Goal: Task Accomplishment & Management: Manage account settings

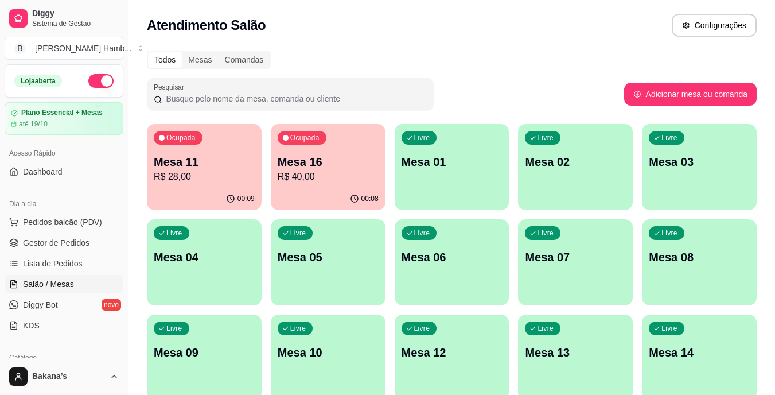
click at [314, 165] on p "Mesa 16" at bounding box center [328, 162] width 101 height 16
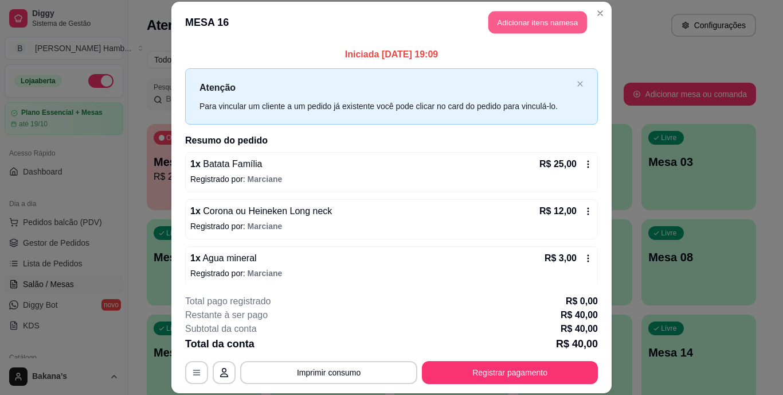
click at [532, 27] on button "Adicionar itens na mesa" at bounding box center [538, 22] width 99 height 22
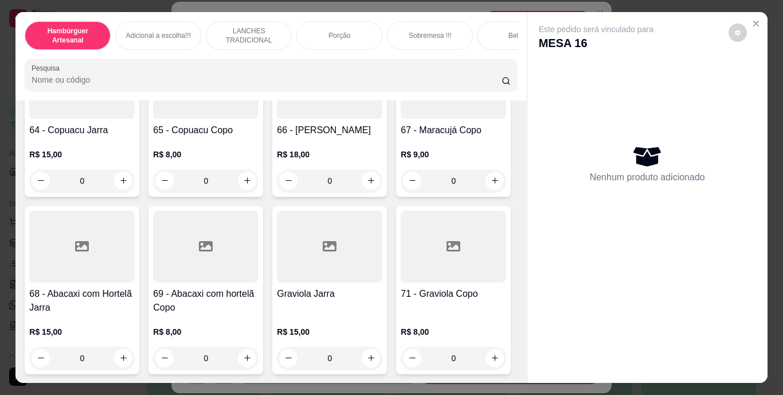
scroll to position [3843, 0]
type input "1"
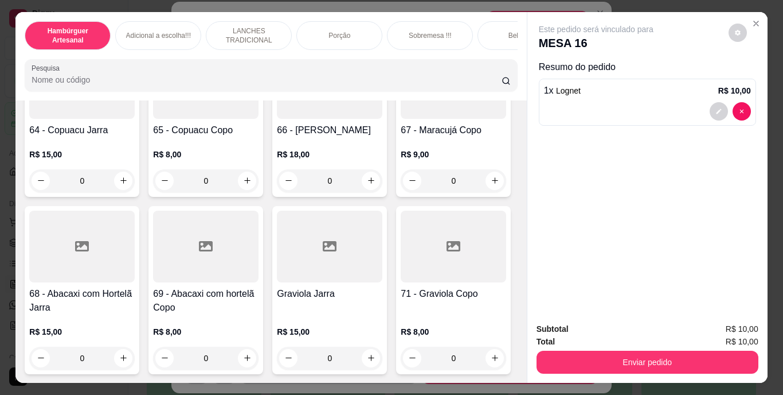
scroll to position [3958, 0]
type input "1"
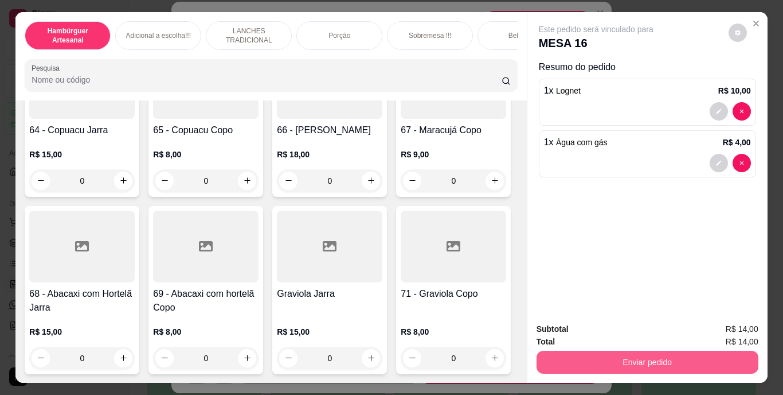
click at [567, 355] on button "Enviar pedido" at bounding box center [648, 361] width 222 height 23
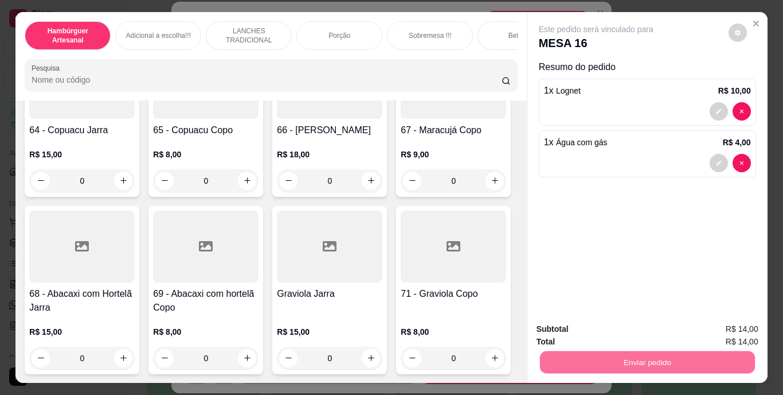
click at [707, 323] on button "Enviar pedido" at bounding box center [728, 330] width 65 height 22
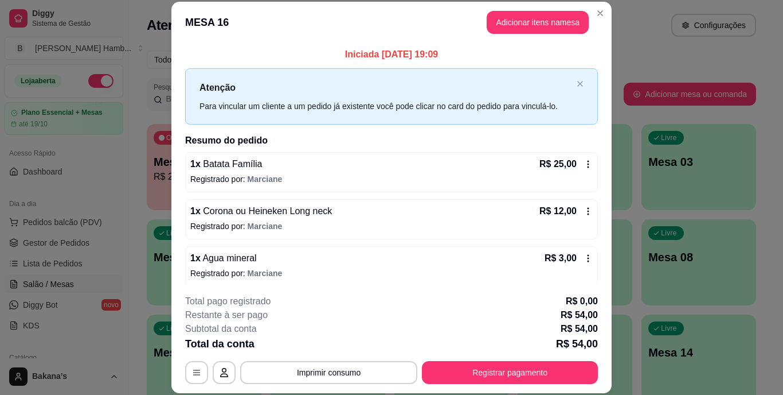
click at [584, 211] on icon at bounding box center [588, 210] width 9 height 9
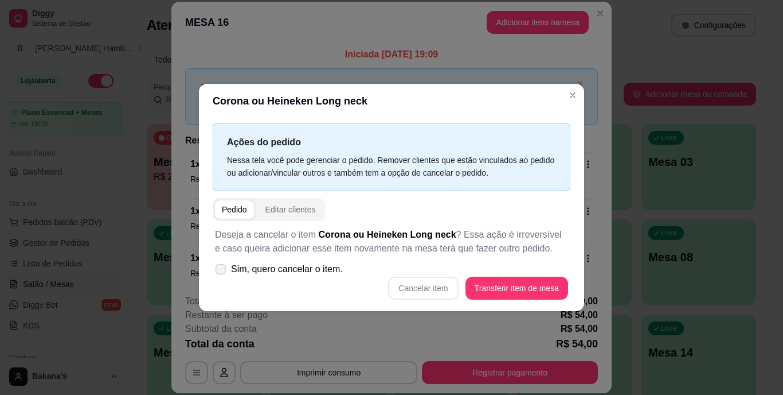
click at [284, 258] on label "Sim, quero cancelar o item." at bounding box center [278, 269] width 137 height 23
click at [222, 271] on input "Sim, quero cancelar o item." at bounding box center [218, 274] width 7 height 7
checkbox input "true"
click at [446, 283] on button "Cancelar item" at bounding box center [423, 288] width 68 height 22
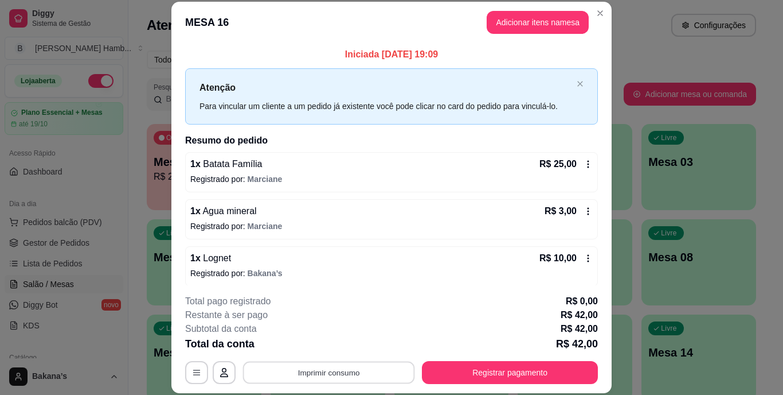
click at [355, 371] on button "Imprimir consumo" at bounding box center [329, 372] width 172 height 22
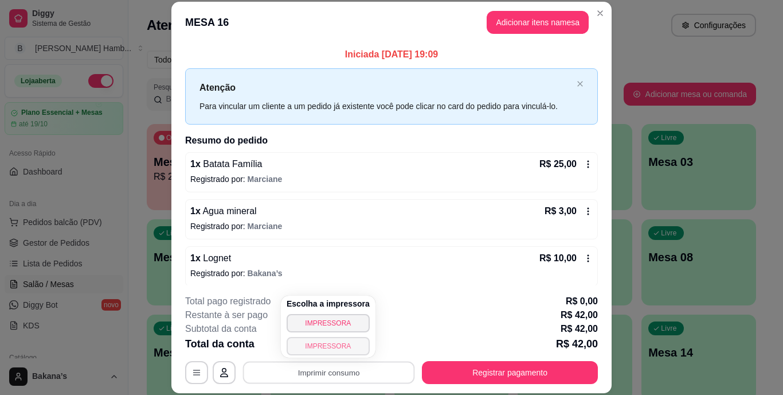
click at [344, 341] on button "IMPRESSORA" at bounding box center [328, 346] width 83 height 18
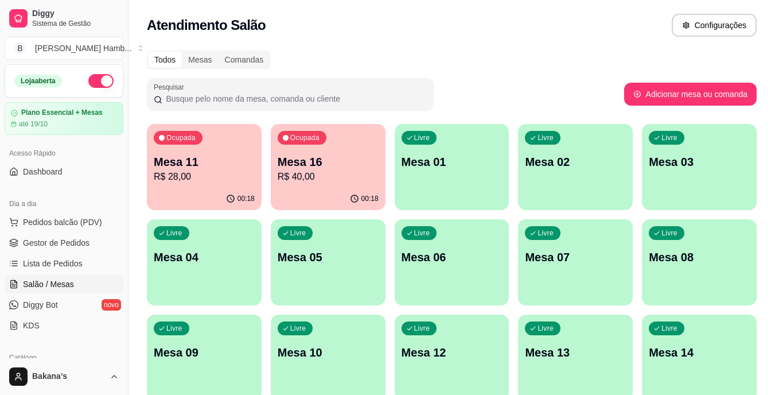
click at [199, 165] on p "Mesa 11" at bounding box center [204, 162] width 101 height 16
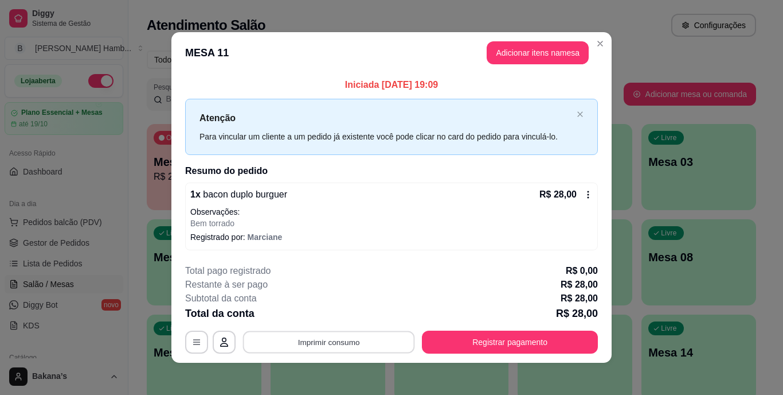
click at [301, 341] on button "Imprimir consumo" at bounding box center [329, 341] width 172 height 22
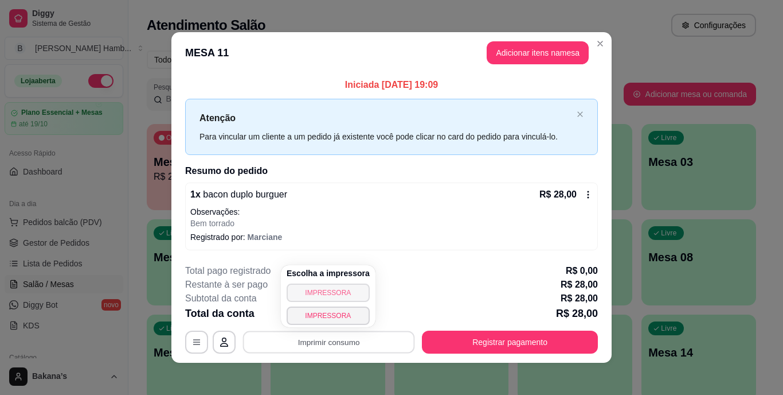
click at [313, 295] on button "IMPRESSORA" at bounding box center [328, 292] width 83 height 18
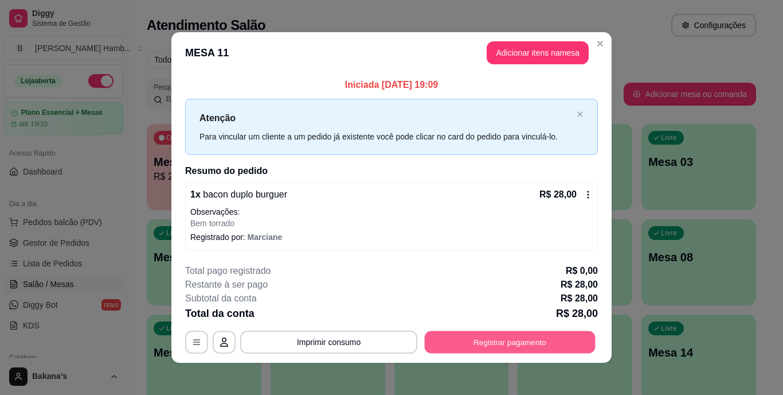
click at [452, 341] on button "Registrar pagamento" at bounding box center [510, 341] width 171 height 22
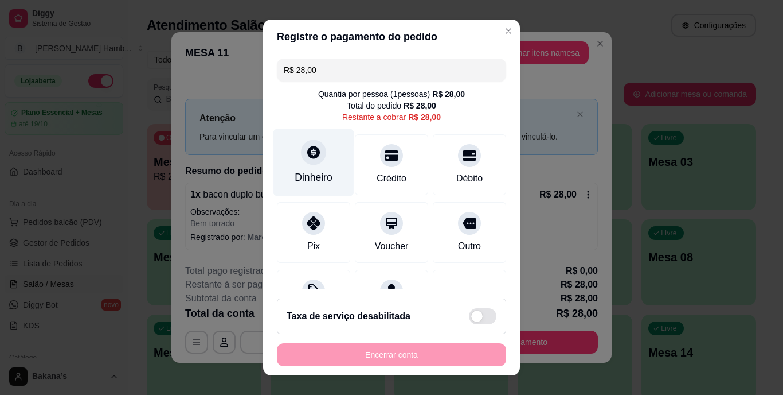
click at [325, 168] on div "Dinheiro" at bounding box center [314, 162] width 81 height 67
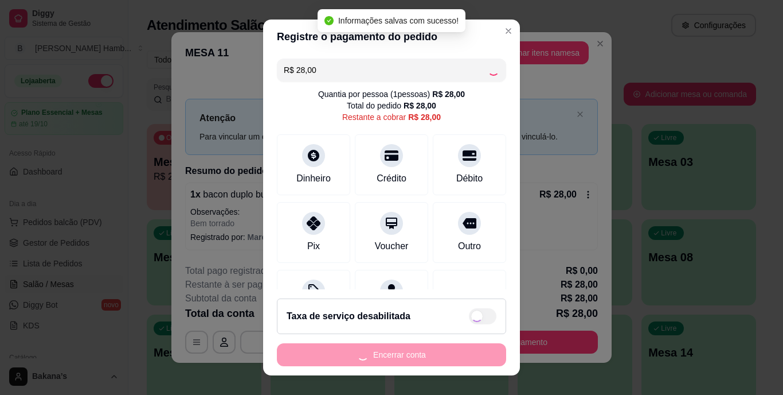
type input "R$ 0,00"
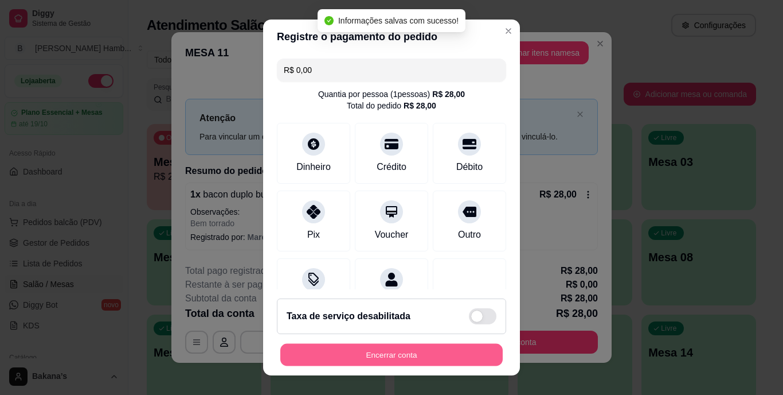
click at [408, 354] on button "Encerrar conta" at bounding box center [391, 354] width 223 height 22
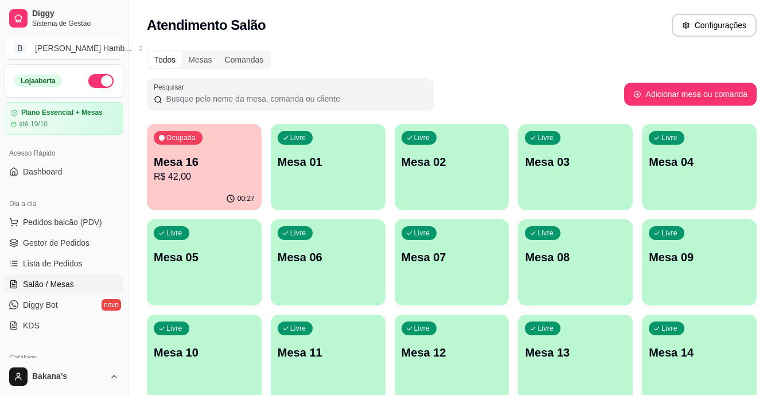
click at [227, 173] on p "R$ 42,00" at bounding box center [204, 177] width 101 height 14
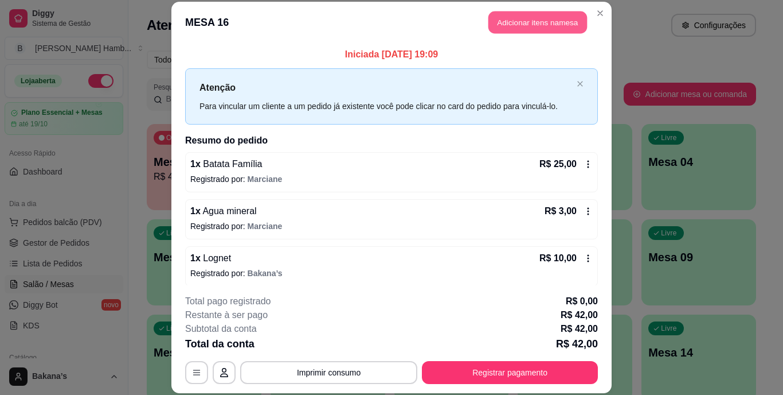
click at [527, 15] on button "Adicionar itens na mesa" at bounding box center [538, 22] width 99 height 22
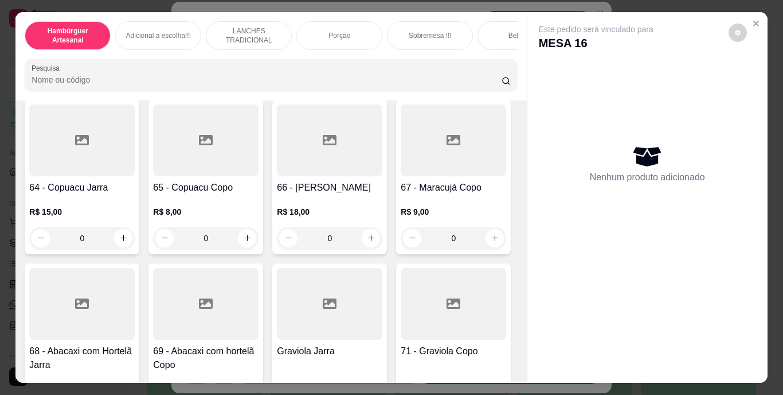
scroll to position [3843, 0]
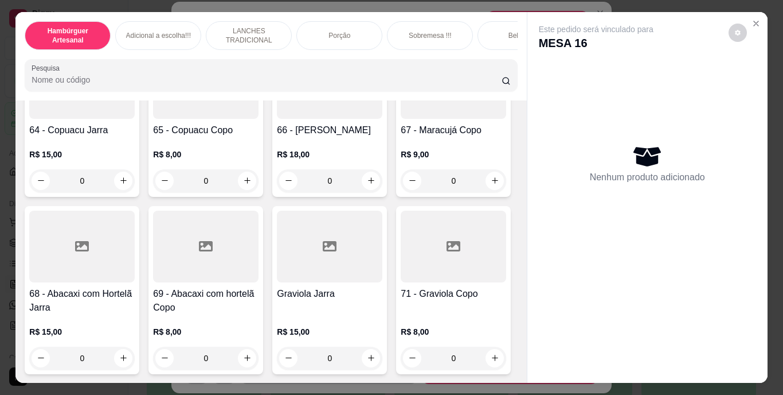
type input "1"
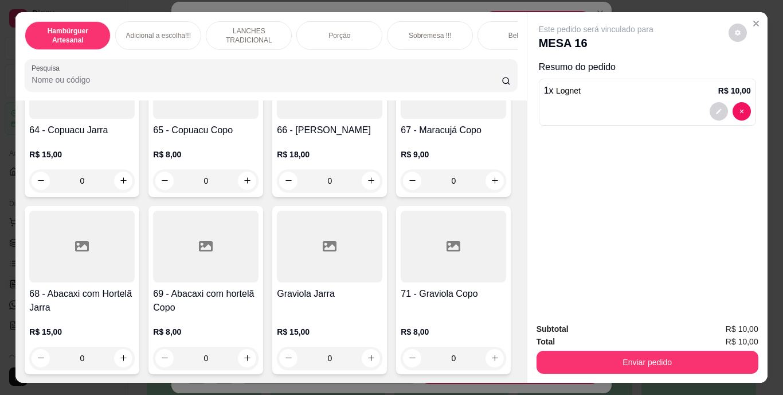
scroll to position [3843, 0]
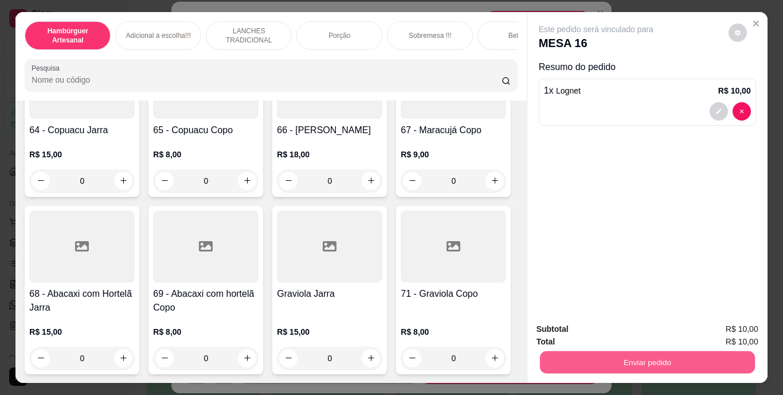
click at [633, 351] on button "Enviar pedido" at bounding box center [647, 362] width 215 height 22
click at [754, 321] on button "Enviar pedido" at bounding box center [728, 330] width 65 height 22
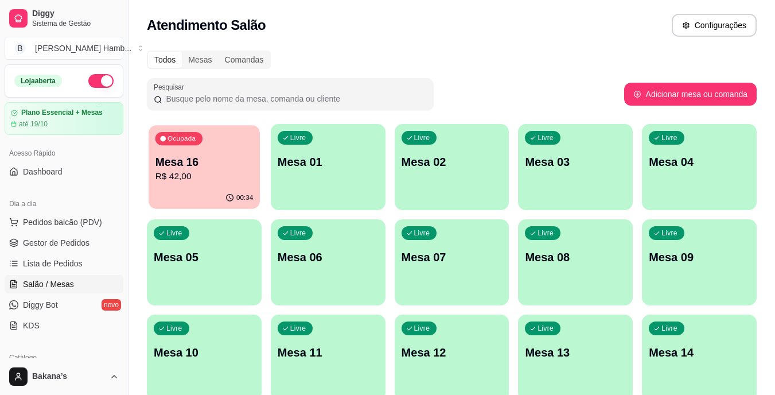
click at [192, 185] on div "Ocupada Mesa 16 R$ 42,00" at bounding box center [204, 156] width 111 height 62
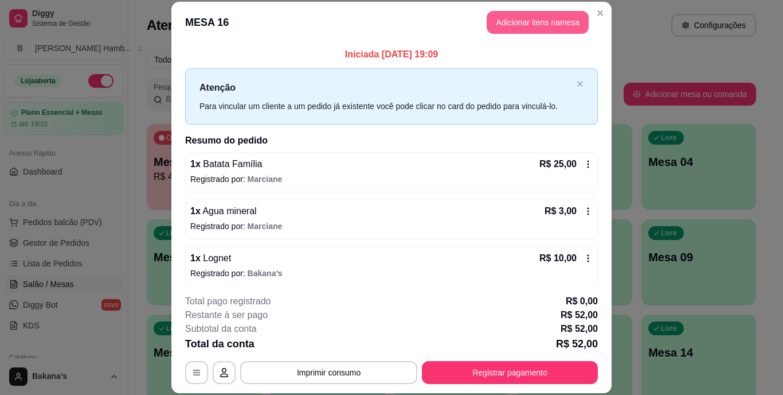
click at [514, 25] on button "Adicionar itens na mesa" at bounding box center [538, 22] width 102 height 23
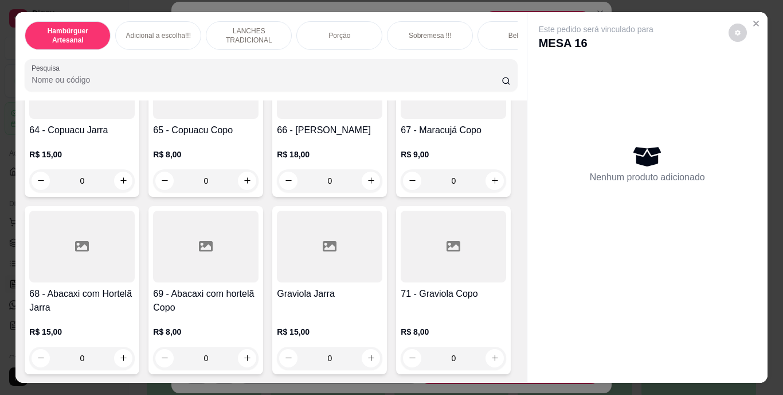
scroll to position [4301, 0]
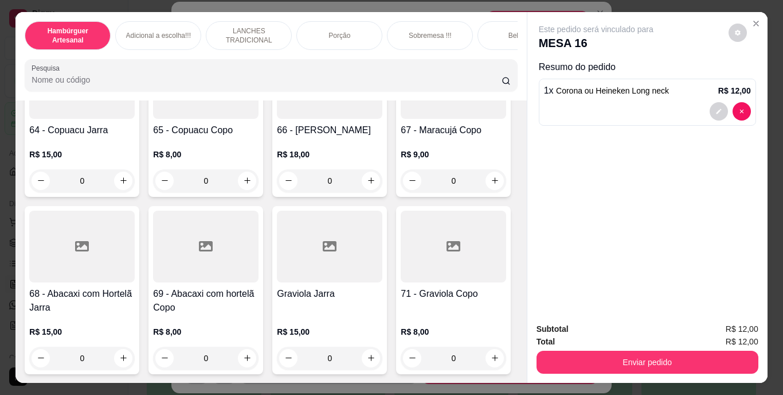
type input "2"
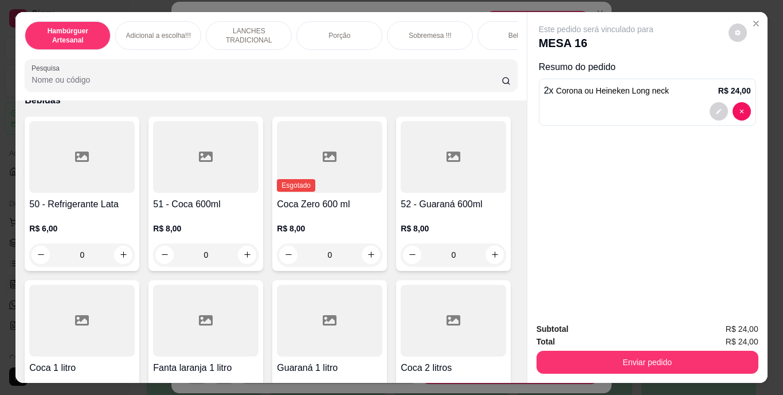
scroll to position [2416, 0]
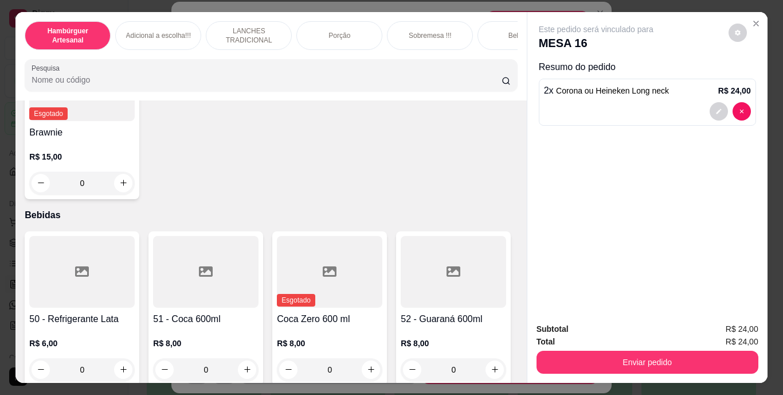
type input "1"
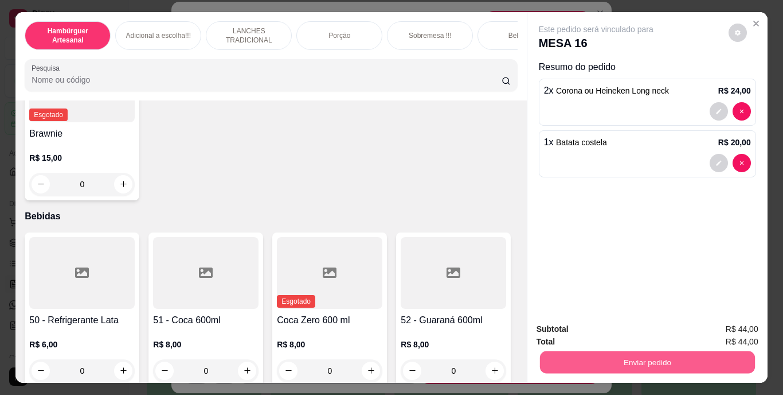
click at [629, 365] on button "Enviar pedido" at bounding box center [647, 362] width 215 height 22
click at [718, 329] on button "Enviar pedido" at bounding box center [728, 330] width 65 height 22
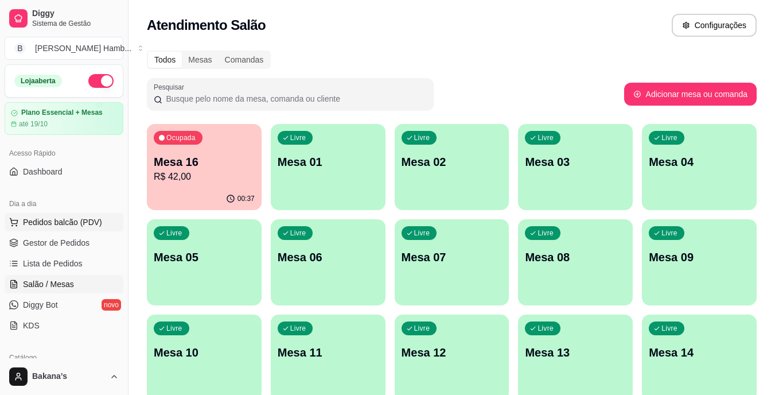
click at [81, 223] on span "Pedidos balcão (PDV)" at bounding box center [62, 221] width 79 height 11
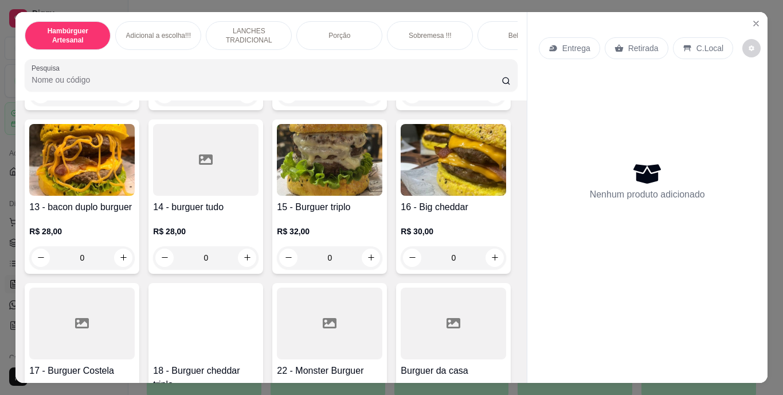
scroll to position [631, 0]
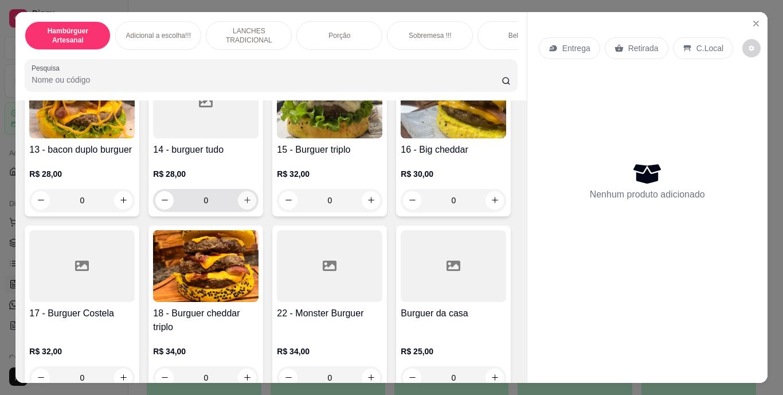
click at [245, 203] on icon "increase-product-quantity" at bounding box center [247, 200] width 6 height 6
type input "1"
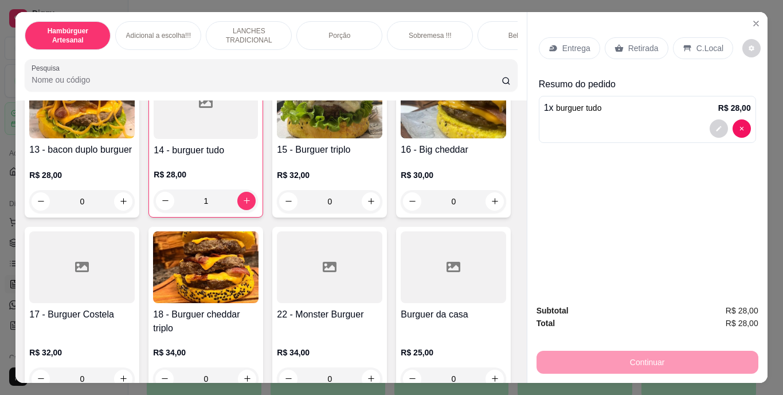
scroll to position [860, 0]
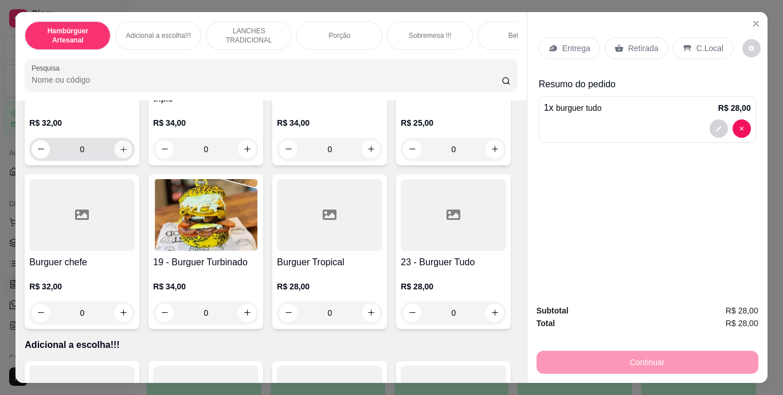
click at [128, 153] on icon "increase-product-quantity" at bounding box center [123, 149] width 9 height 9
type input "1"
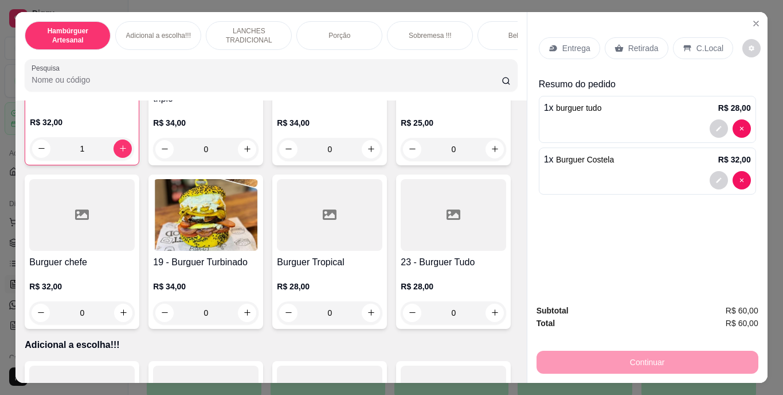
click at [636, 42] on p "Retirada" at bounding box center [644, 47] width 30 height 11
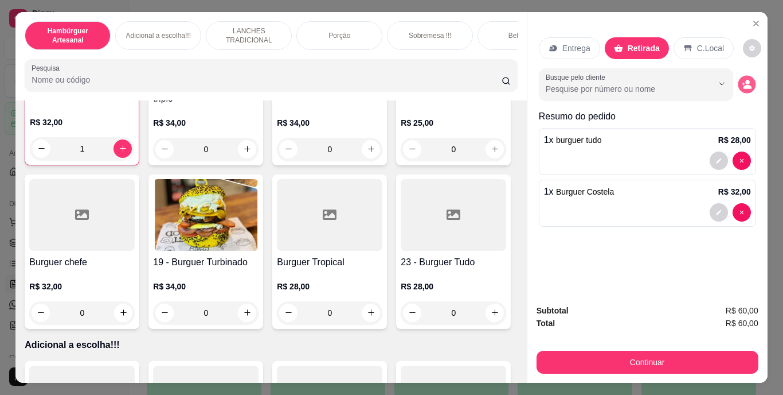
click at [747, 81] on icon "decrease-product-quantity" at bounding box center [747, 84] width 10 height 10
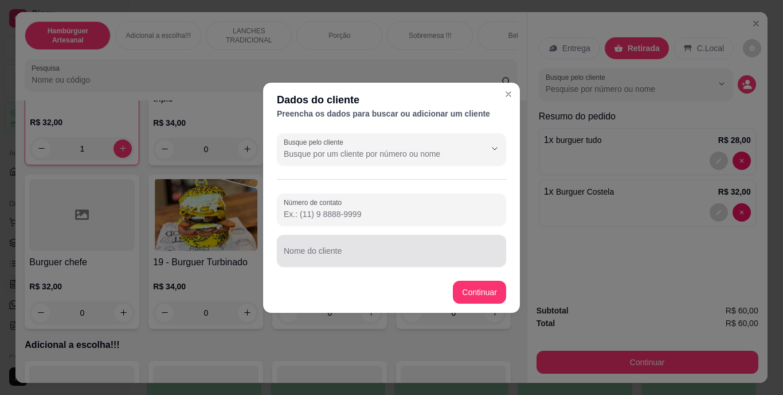
click at [380, 240] on div at bounding box center [392, 250] width 216 height 23
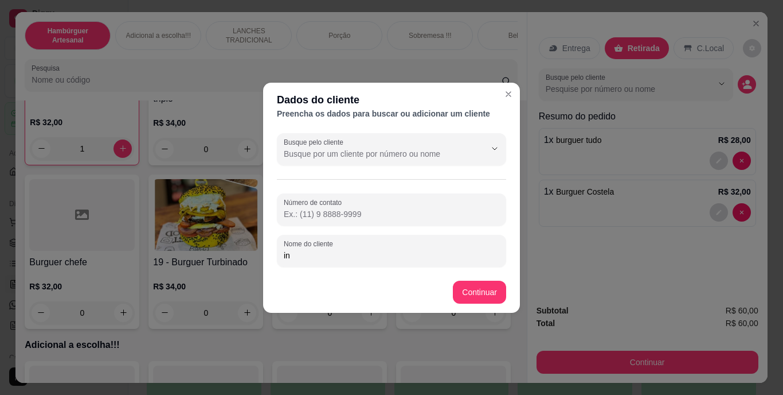
type input "i"
type input "INIVALDO"
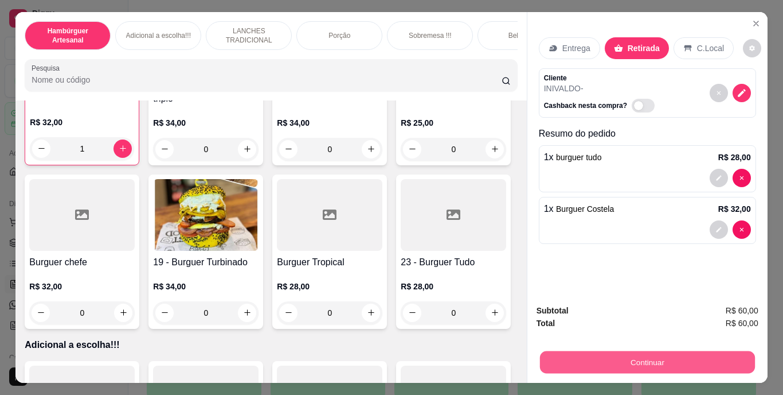
click at [601, 356] on button "Continuar" at bounding box center [647, 362] width 215 height 22
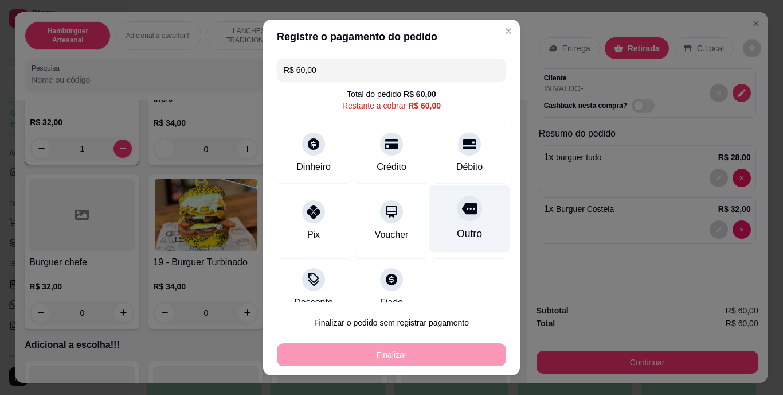
click at [457, 216] on div at bounding box center [469, 208] width 25 height 25
type input "R$ 0,00"
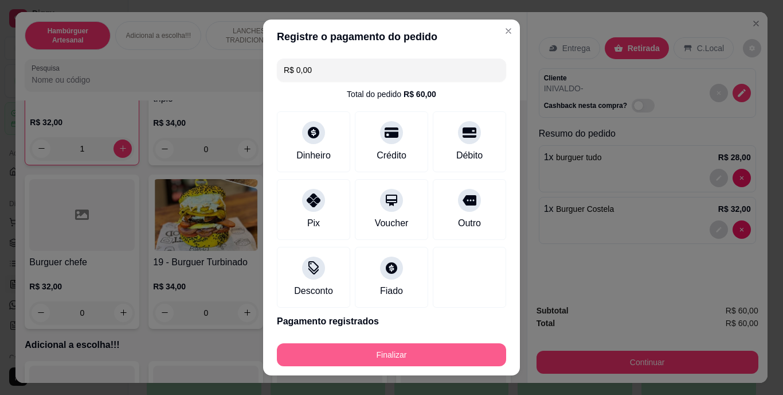
click at [419, 348] on button "Finalizar" at bounding box center [391, 354] width 229 height 23
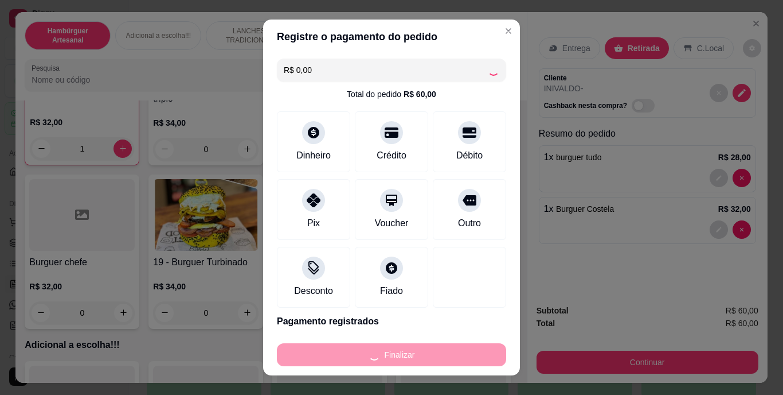
type input "0"
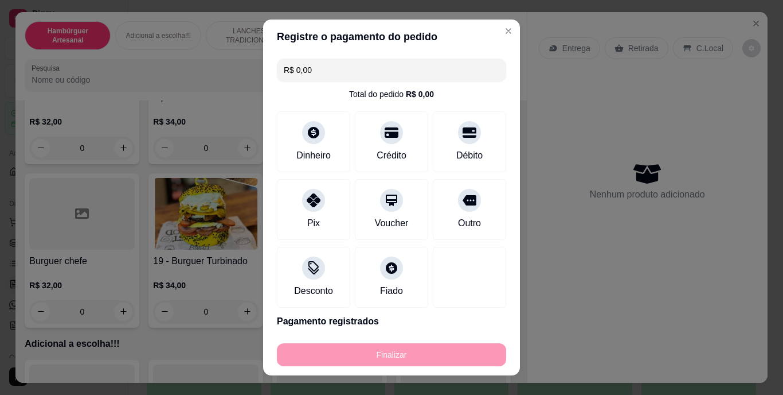
type input "-R$ 60,00"
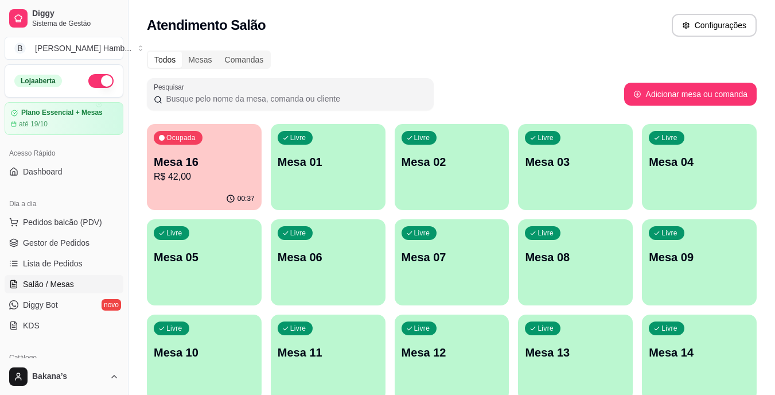
click at [206, 161] on p "Mesa 16" at bounding box center [204, 162] width 101 height 16
click at [203, 163] on p "Mesa 16" at bounding box center [204, 162] width 101 height 16
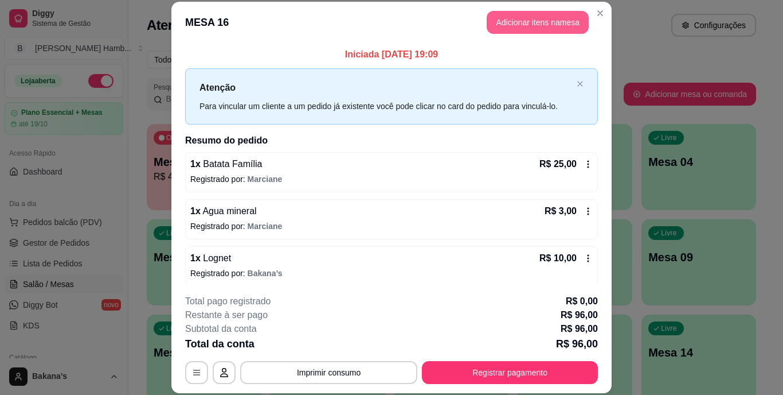
click at [568, 19] on button "Adicionar itens na mesa" at bounding box center [538, 22] width 102 height 23
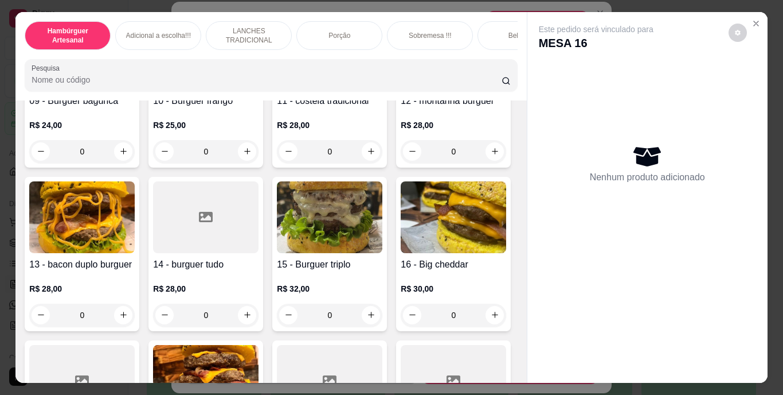
scroll to position [574, 0]
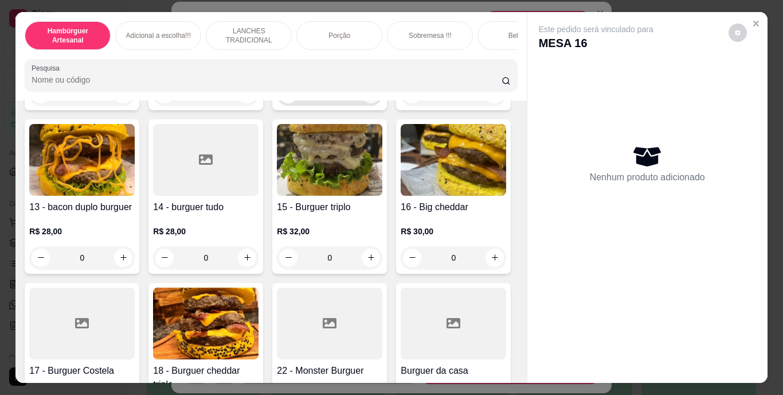
click at [362, 103] on button "increase-product-quantity" at bounding box center [371, 94] width 18 height 18
type input "1"
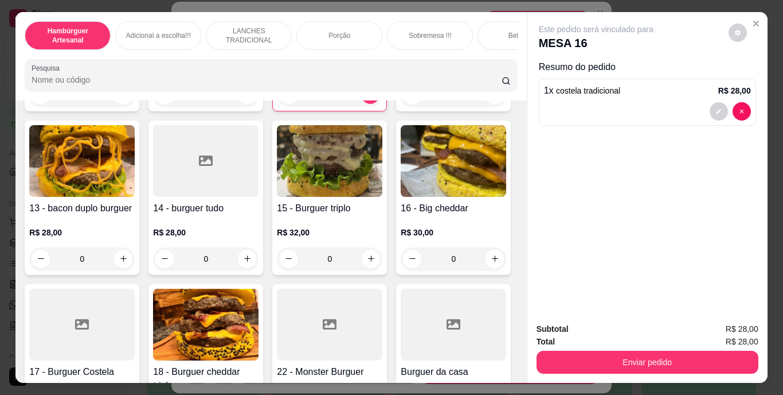
click at [716, 97] on div "1 x costela tradicional R$ 28,00" at bounding box center [647, 102] width 217 height 47
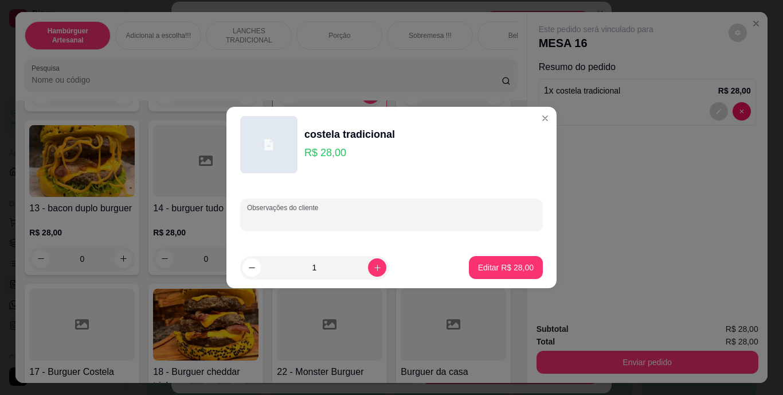
click at [342, 216] on input "Observações do cliente" at bounding box center [391, 218] width 289 height 11
type input "LEVAR"
click at [486, 263] on p "Editar R$ 28,00" at bounding box center [506, 267] width 54 height 11
type input "0"
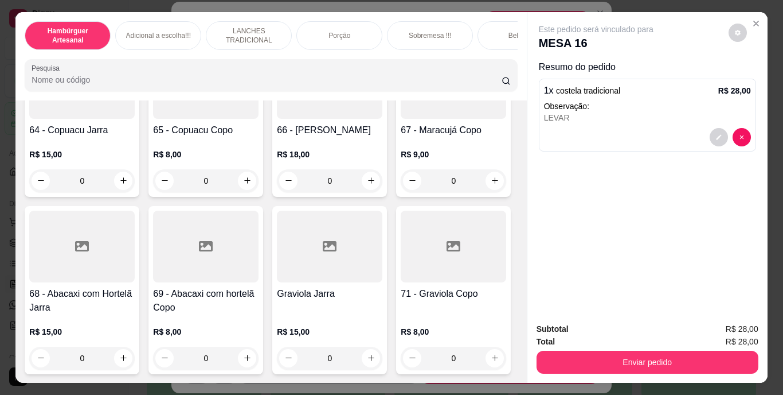
scroll to position [3900, 0]
type input "1"
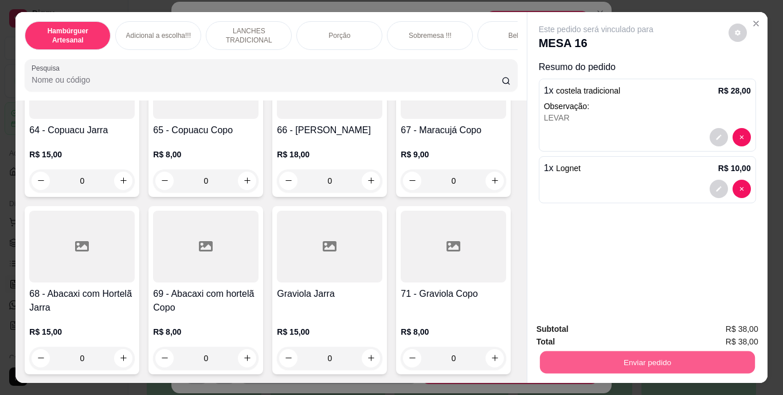
click at [634, 364] on button "Enviar pedido" at bounding box center [647, 362] width 215 height 22
click at [711, 326] on button "Enviar pedido" at bounding box center [728, 330] width 65 height 22
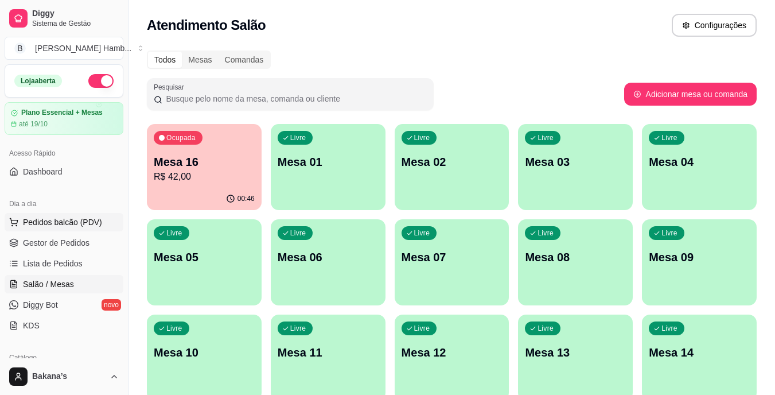
click at [78, 224] on span "Pedidos balcão (PDV)" at bounding box center [62, 221] width 79 height 11
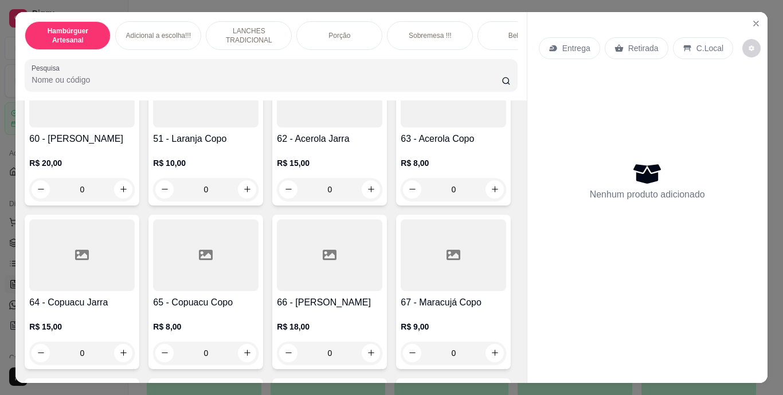
scroll to position [3728, 0]
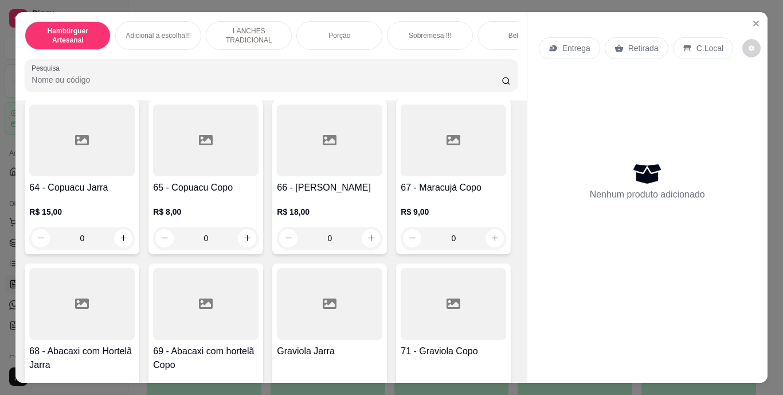
type input "1"
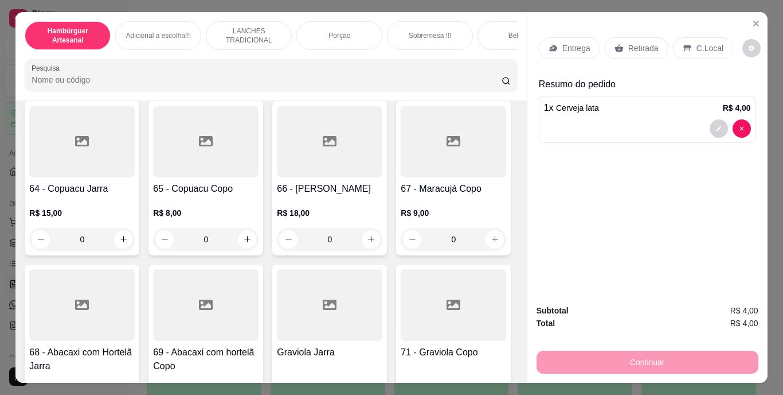
drag, startPoint x: 633, startPoint y: 34, endPoint x: 633, endPoint y: 42, distance: 8.0
click at [633, 37] on div "Retirada" at bounding box center [637, 48] width 64 height 22
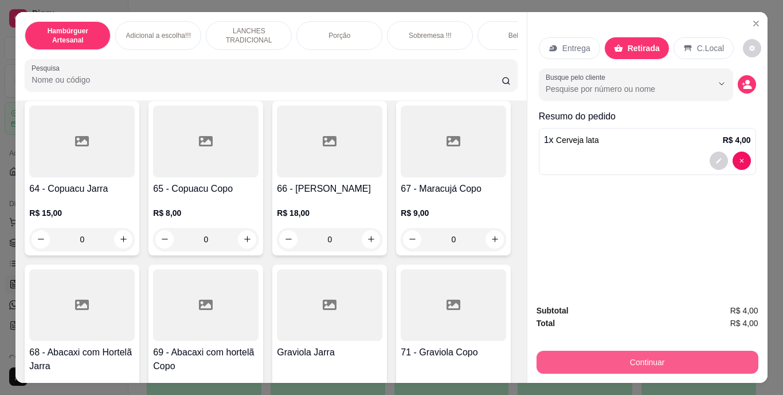
click at [693, 350] on button "Continuar" at bounding box center [648, 361] width 222 height 23
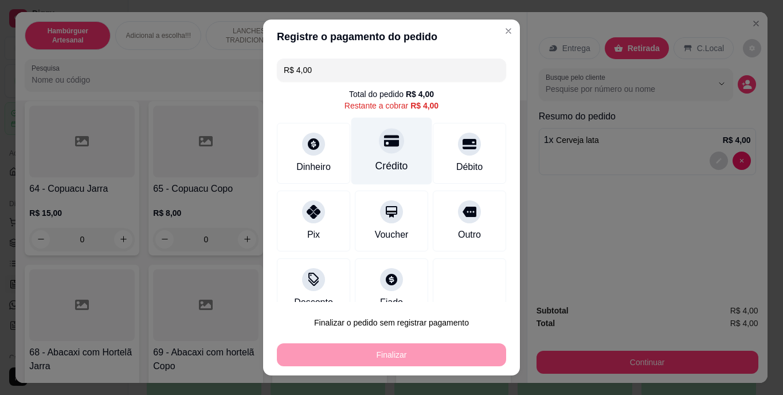
click at [368, 153] on div "Crédito" at bounding box center [392, 151] width 81 height 67
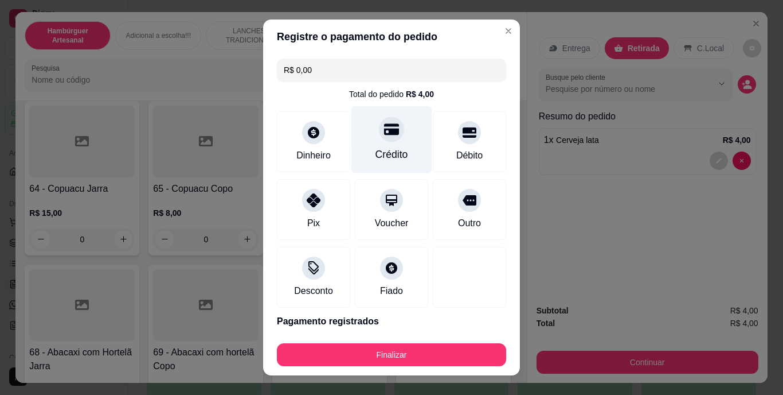
type input "R$ 0,00"
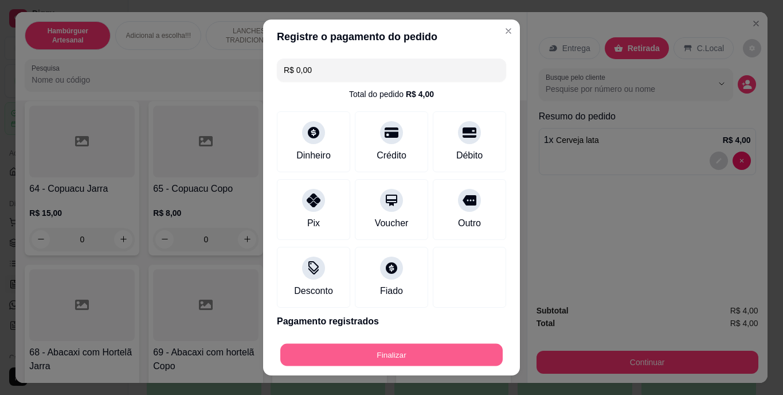
click at [401, 351] on button "Finalizar" at bounding box center [391, 354] width 223 height 22
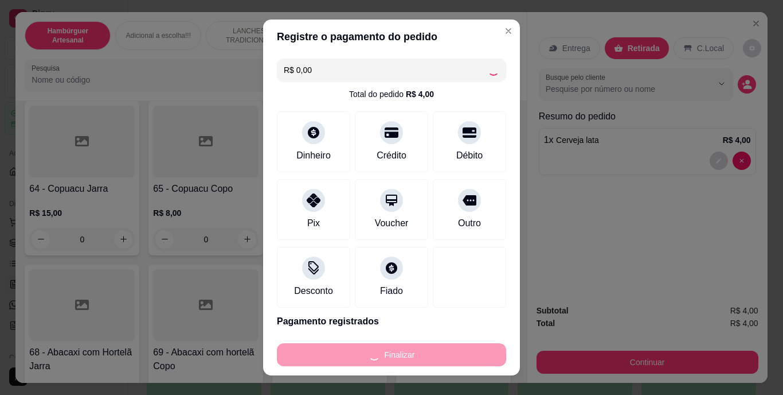
type input "0"
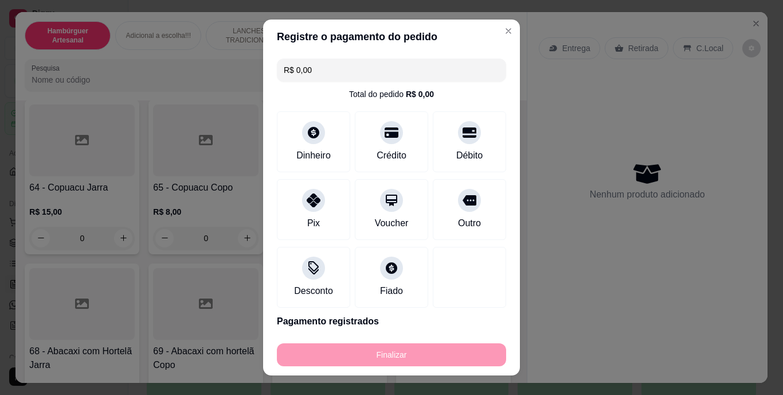
type input "-R$ 4,00"
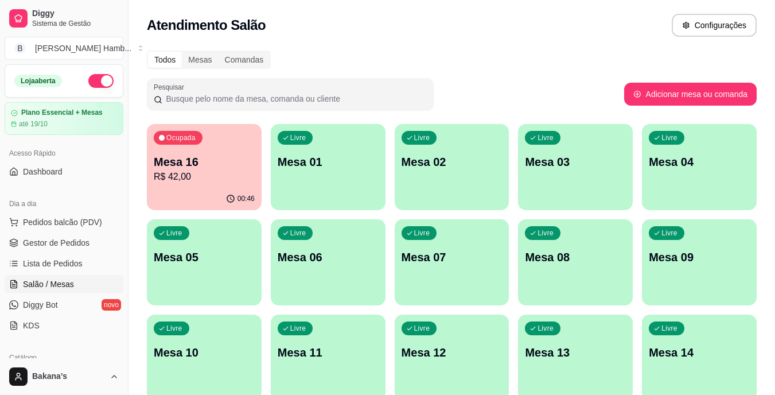
click at [183, 180] on p "R$ 42,00" at bounding box center [204, 177] width 101 height 14
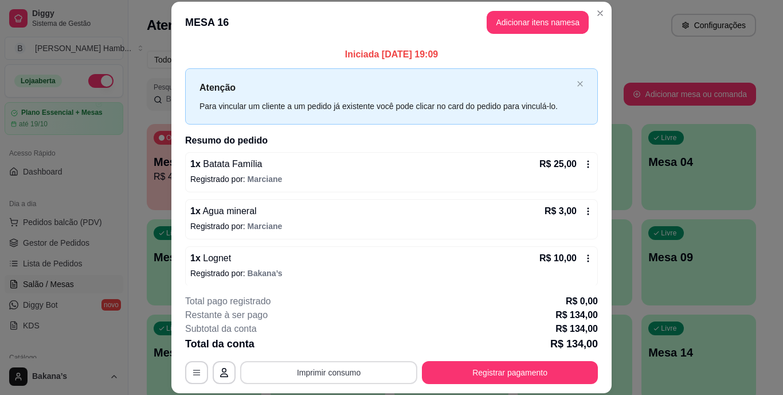
click at [371, 367] on button "Imprimir consumo" at bounding box center [328, 372] width 177 height 23
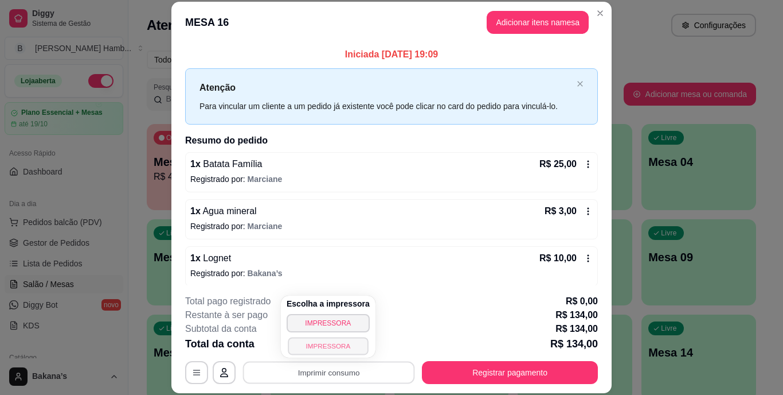
click at [348, 341] on button "IMPRESSORA" at bounding box center [328, 346] width 80 height 18
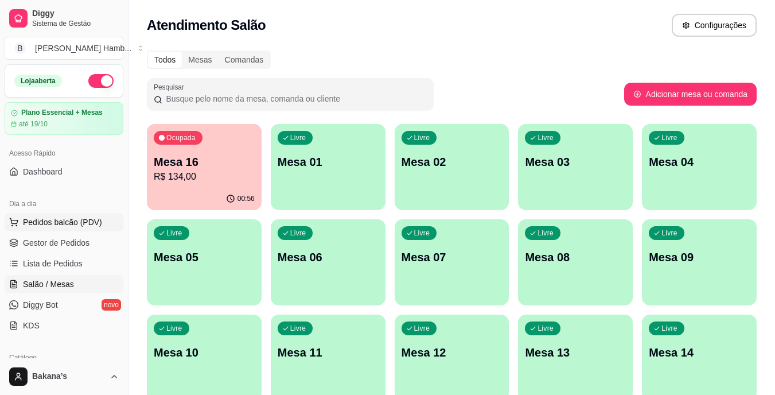
click at [95, 219] on span "Pedidos balcão (PDV)" at bounding box center [62, 221] width 79 height 11
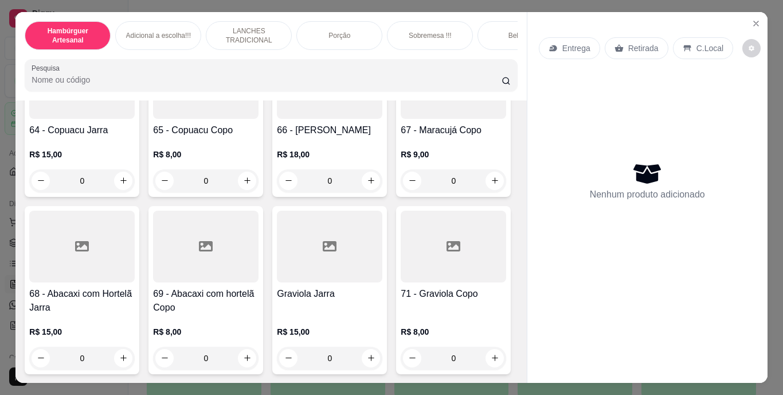
scroll to position [4015, 0]
type input "1"
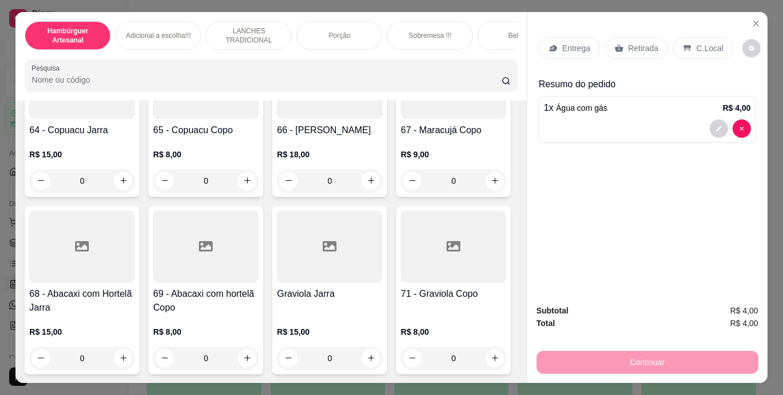
click at [622, 45] on div "Retirada" at bounding box center [637, 48] width 64 height 22
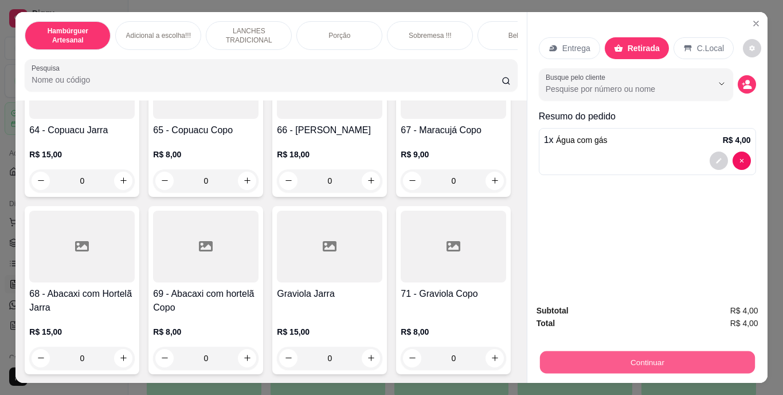
click at [676, 358] on button "Continuar" at bounding box center [647, 362] width 215 height 22
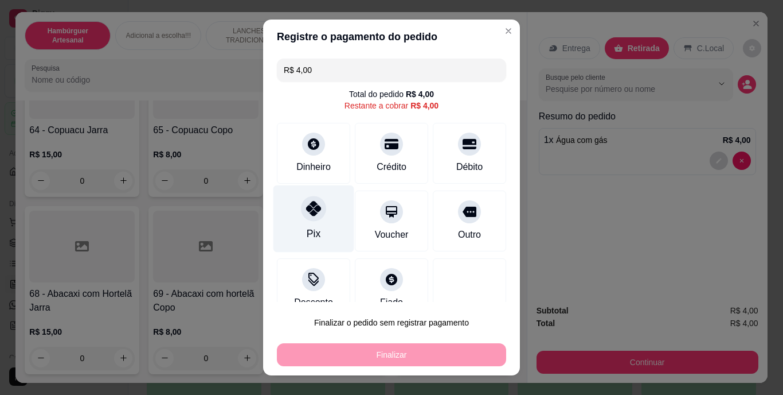
click at [317, 210] on div at bounding box center [313, 208] width 25 height 25
type input "R$ 0,00"
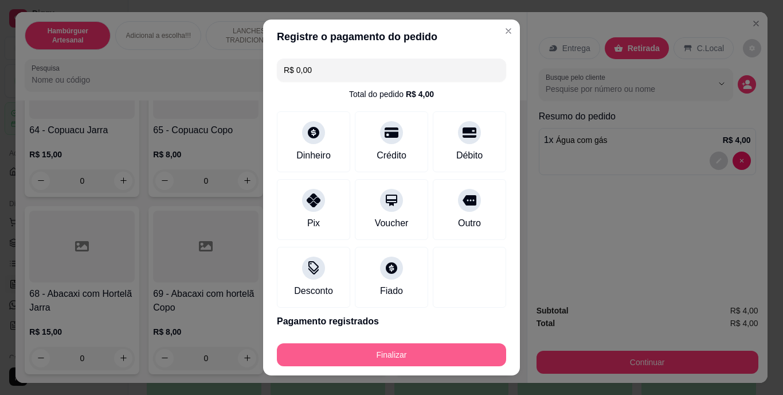
click at [377, 356] on button "Finalizar" at bounding box center [391, 354] width 229 height 23
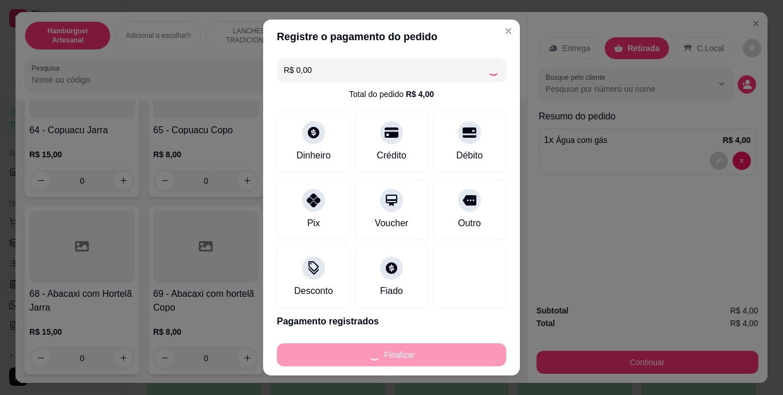
type input "0"
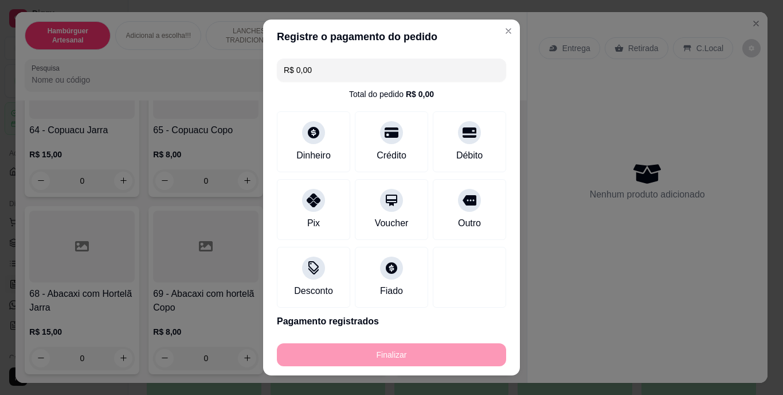
type input "-R$ 4,00"
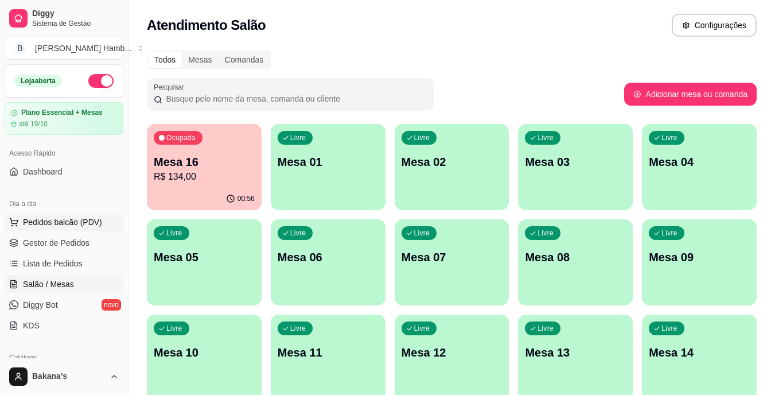
click at [46, 219] on span "Pedidos balcão (PDV)" at bounding box center [62, 221] width 79 height 11
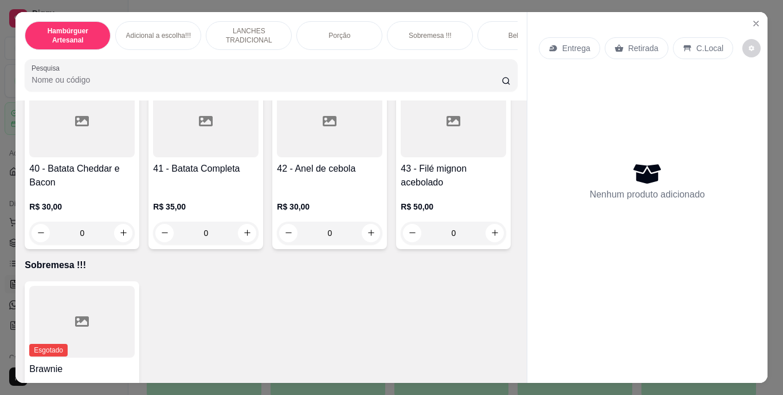
scroll to position [2351, 0]
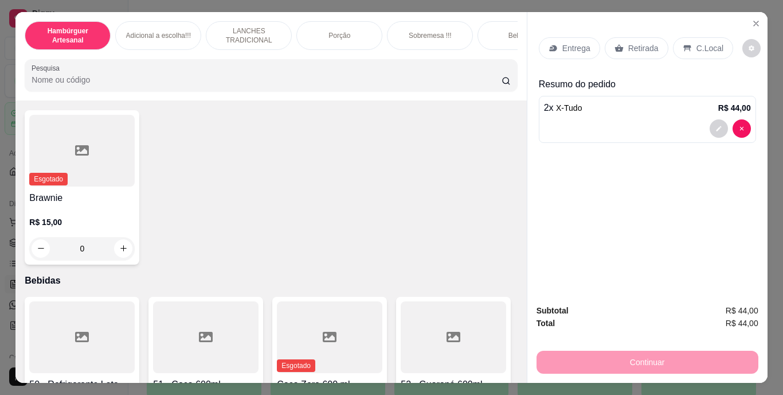
scroll to position [2352, 0]
type input "3"
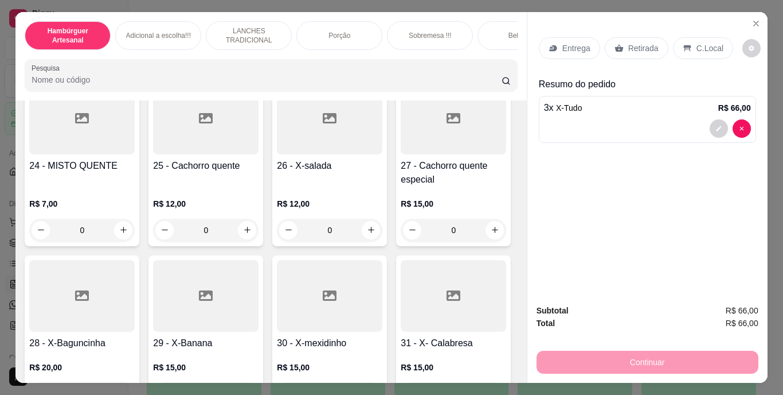
scroll to position [1434, 0]
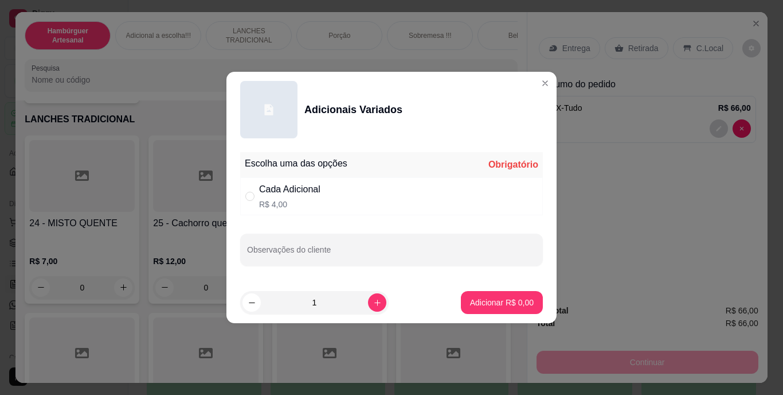
click at [262, 196] on div "Cada Adicional" at bounding box center [289, 189] width 61 height 14
radio input "true"
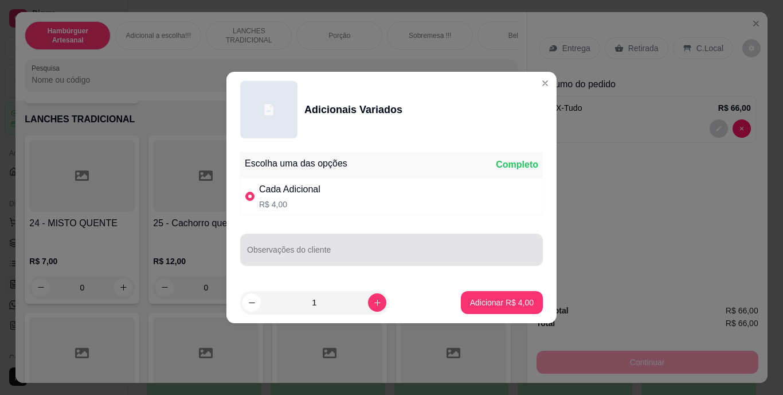
click at [298, 252] on input "Observações do cliente" at bounding box center [391, 253] width 289 height 11
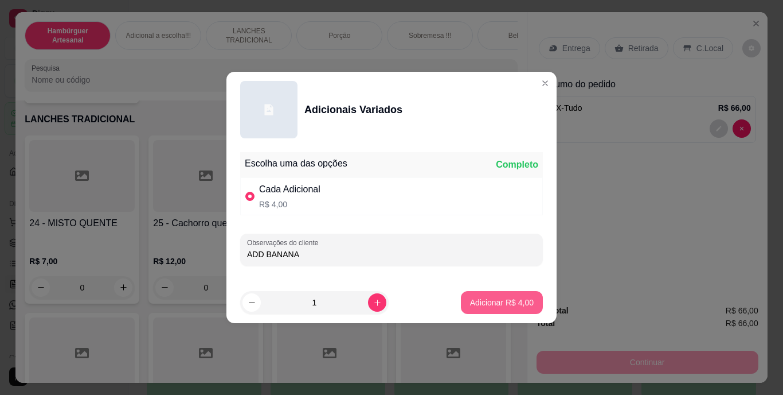
type input "ADD BANANA"
click at [492, 296] on button "Adicionar R$ 4,00" at bounding box center [502, 302] width 80 height 22
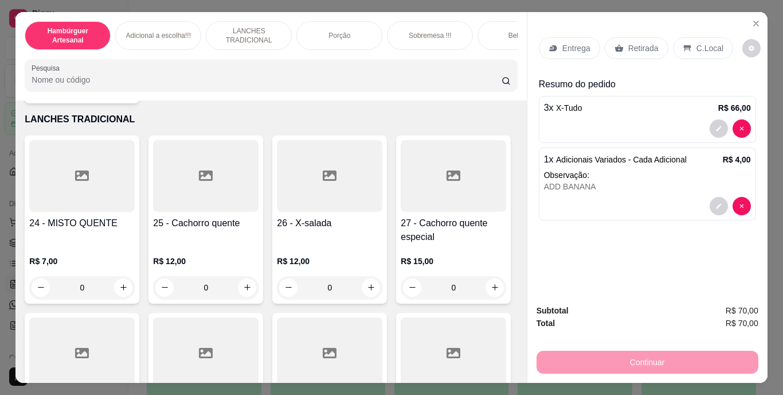
click at [638, 42] on p "Retirada" at bounding box center [644, 47] width 30 height 11
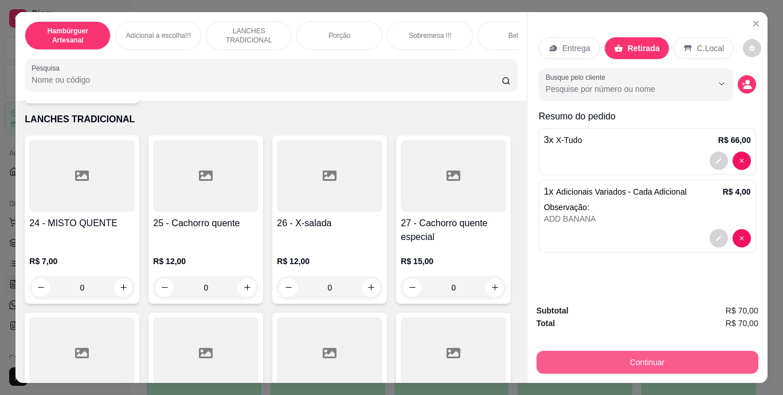
click at [704, 352] on button "Continuar" at bounding box center [648, 361] width 222 height 23
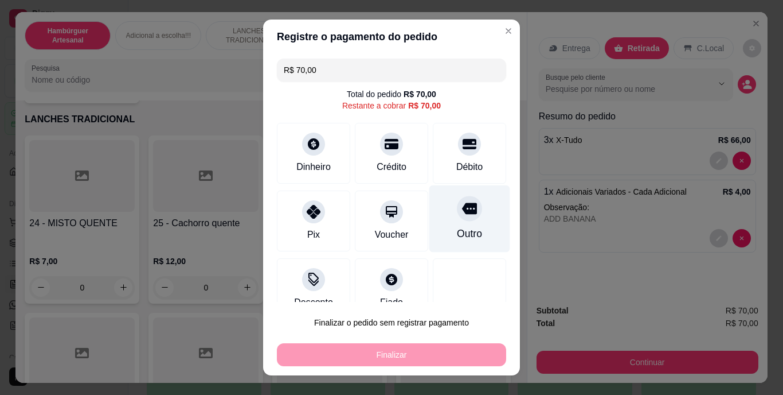
click at [457, 237] on div "Outro" at bounding box center [469, 234] width 25 height 15
type input "R$ 0,00"
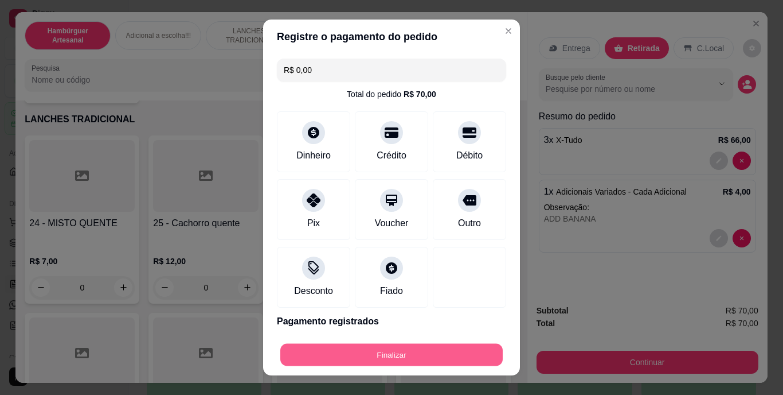
click at [435, 346] on button "Finalizar" at bounding box center [391, 354] width 223 height 22
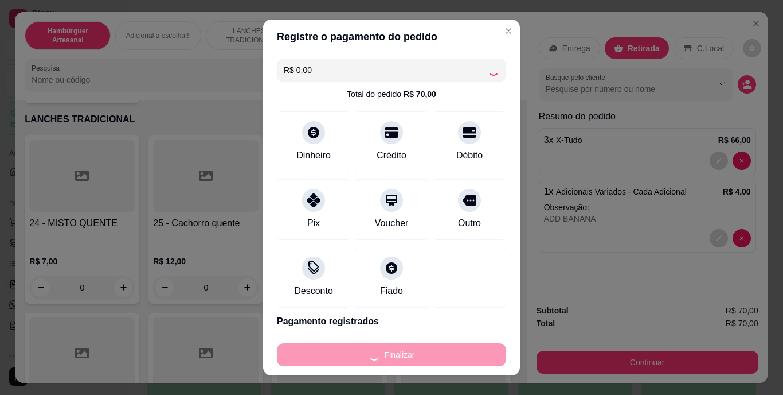
type input "0"
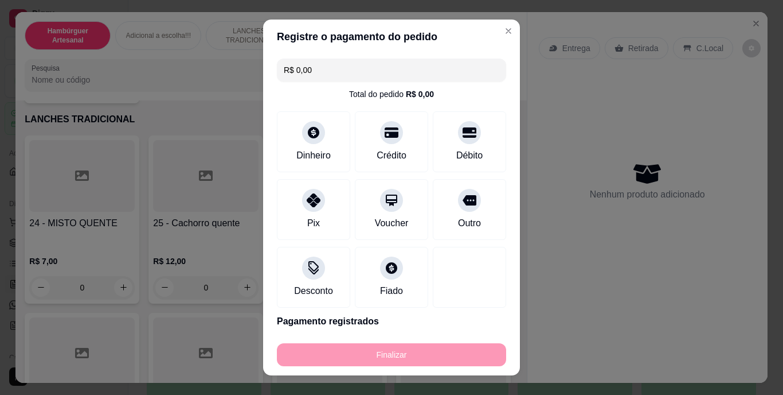
type input "-R$ 70,00"
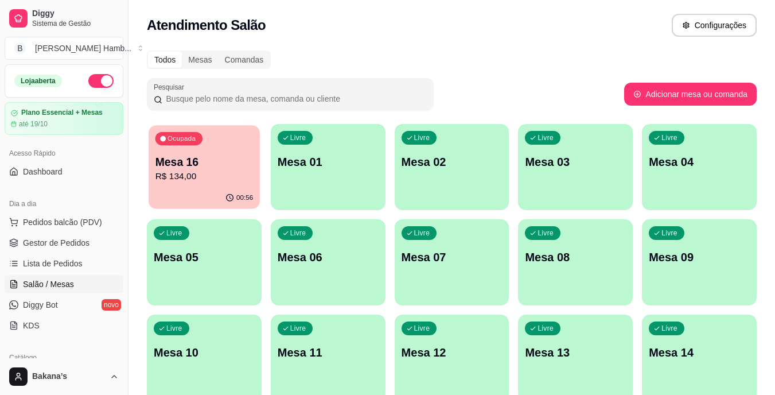
click at [223, 159] on p "Mesa 16" at bounding box center [204, 161] width 98 height 15
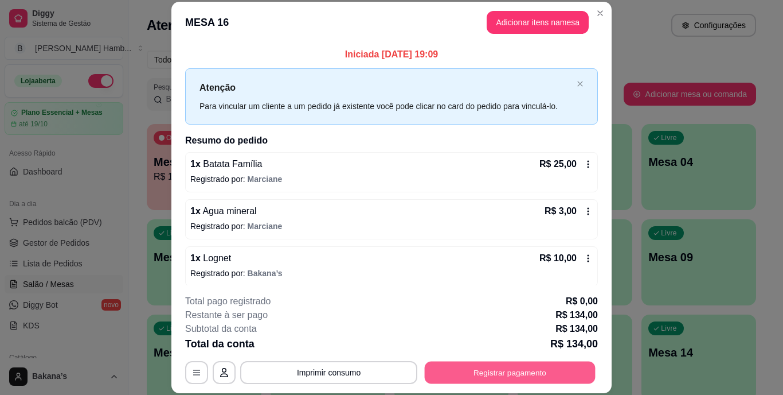
click at [479, 371] on button "Registrar pagamento" at bounding box center [510, 372] width 171 height 22
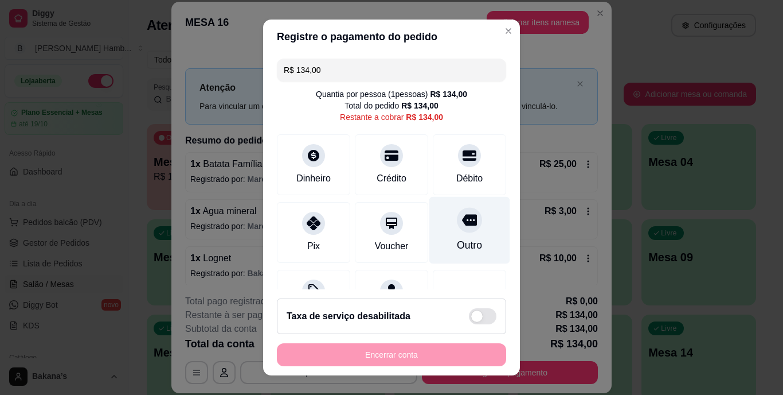
click at [460, 241] on div "Outro" at bounding box center [469, 245] width 25 height 15
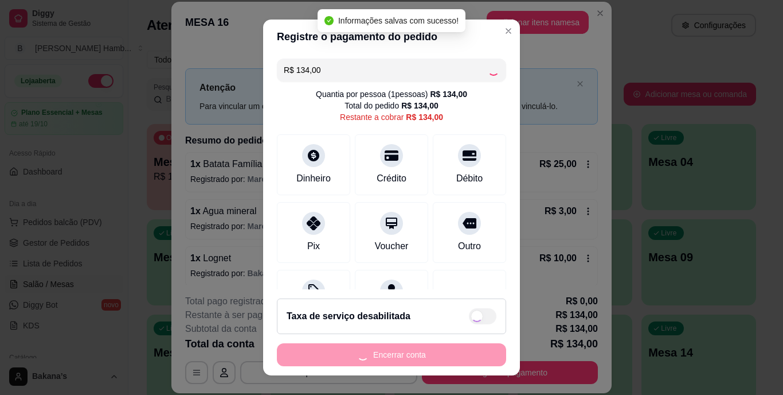
type input "R$ 0,00"
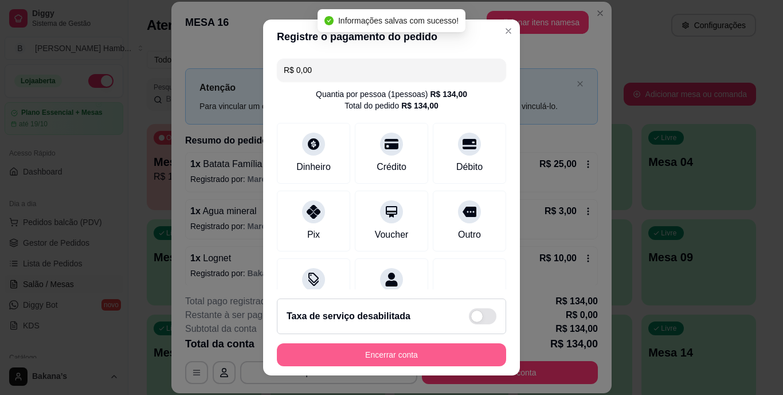
click at [438, 349] on button "Encerrar conta" at bounding box center [391, 354] width 229 height 23
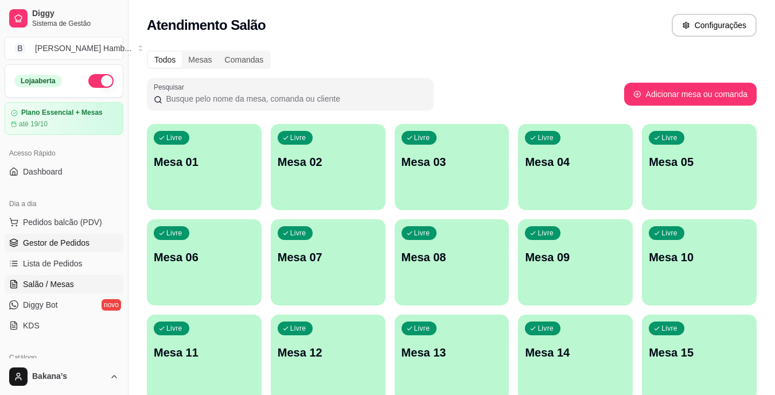
drag, startPoint x: 83, startPoint y: 264, endPoint x: 100, endPoint y: 247, distance: 23.9
click at [85, 261] on link "Lista de Pedidos" at bounding box center [64, 263] width 119 height 18
click at [65, 257] on link "Lista de Pedidos" at bounding box center [64, 263] width 119 height 18
click at [73, 261] on span "Lista de Pedidos" at bounding box center [53, 263] width 60 height 11
click at [80, 263] on link "Lista de Pedidos" at bounding box center [64, 263] width 119 height 18
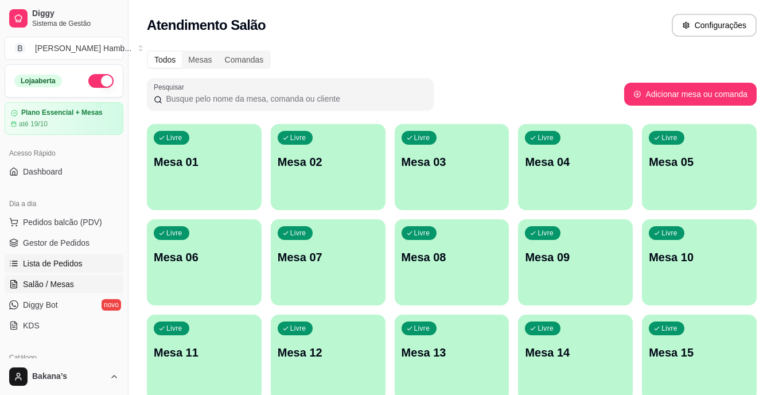
click at [80, 263] on span "Lista de Pedidos" at bounding box center [53, 263] width 60 height 11
click at [84, 259] on link "Lista de Pedidos" at bounding box center [64, 263] width 119 height 18
click at [87, 264] on link "Lista de Pedidos" at bounding box center [64, 263] width 119 height 18
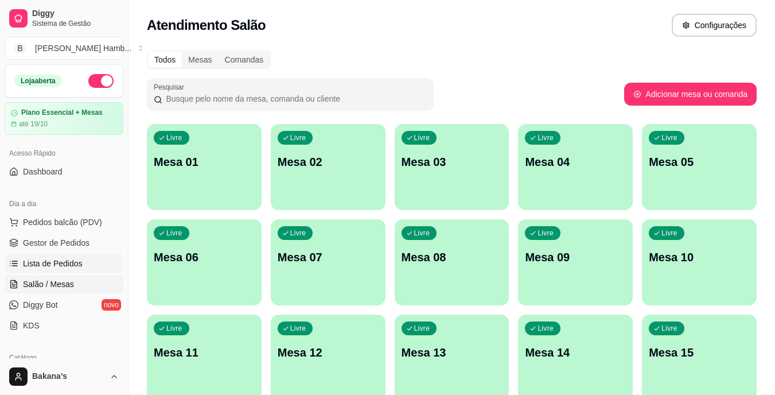
click at [87, 264] on link "Lista de Pedidos" at bounding box center [64, 263] width 119 height 18
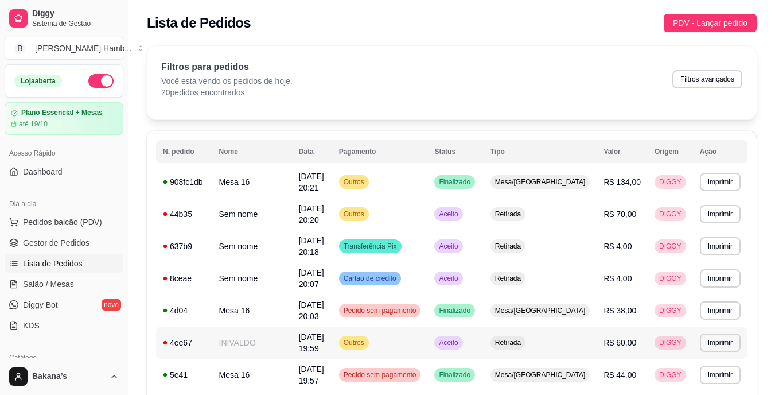
click at [332, 326] on td "[DATE] 19:59" at bounding box center [312, 342] width 40 height 32
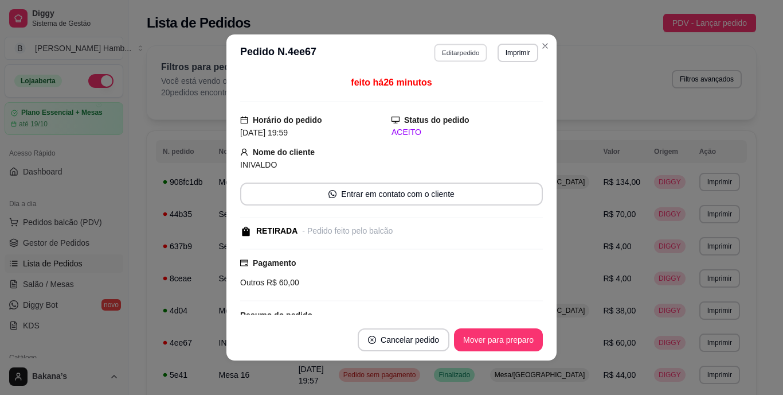
click at [467, 48] on button "Editar pedido" at bounding box center [461, 53] width 53 height 18
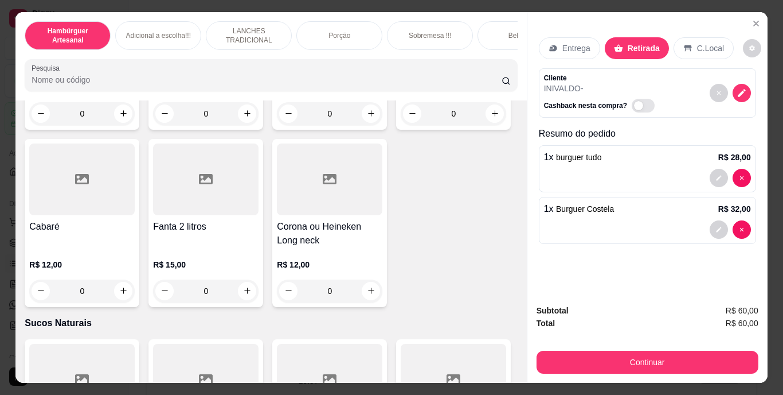
scroll to position [3154, 0]
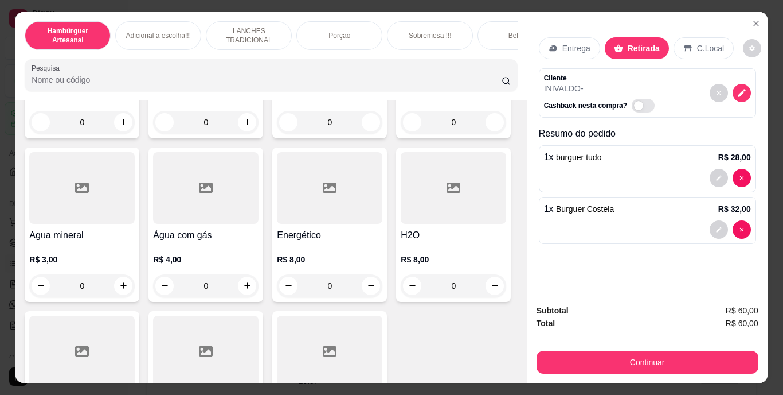
type input "1"
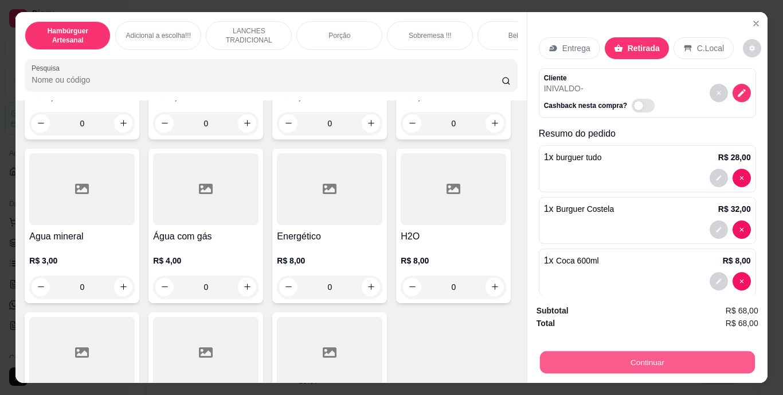
click at [676, 360] on button "Continuar" at bounding box center [647, 362] width 215 height 22
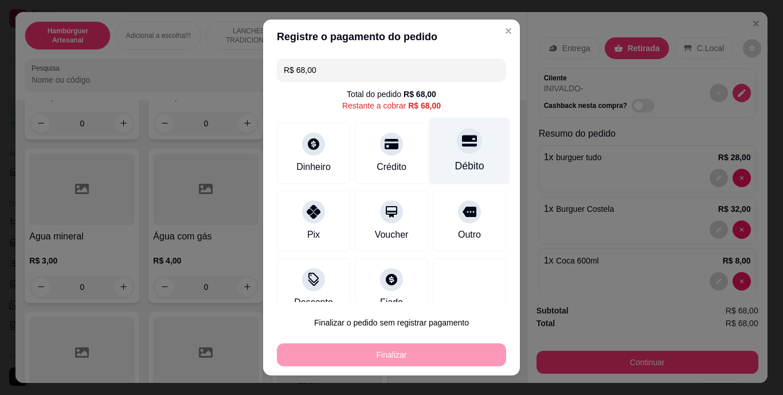
click at [457, 151] on div at bounding box center [469, 140] width 25 height 25
type input "R$ 0,00"
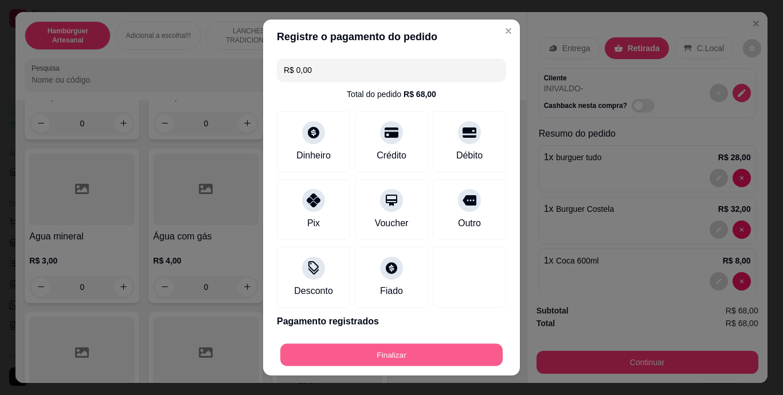
click at [414, 354] on button "Finalizar" at bounding box center [391, 354] width 223 height 22
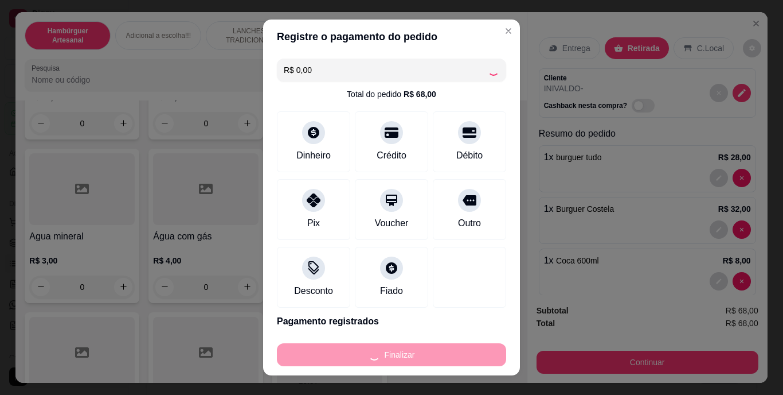
type input "0"
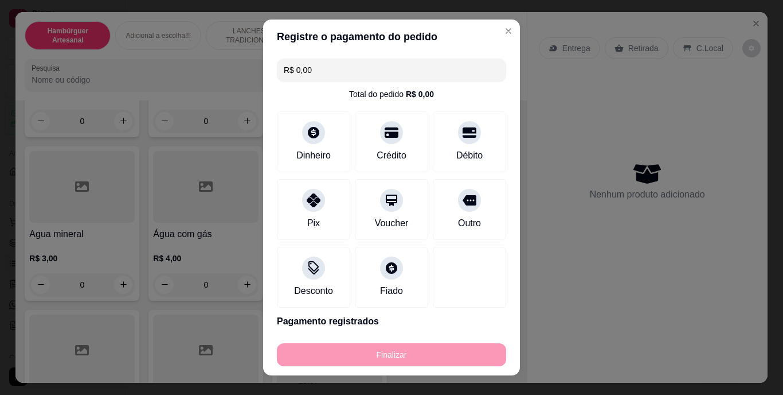
type input "-R$ 68,00"
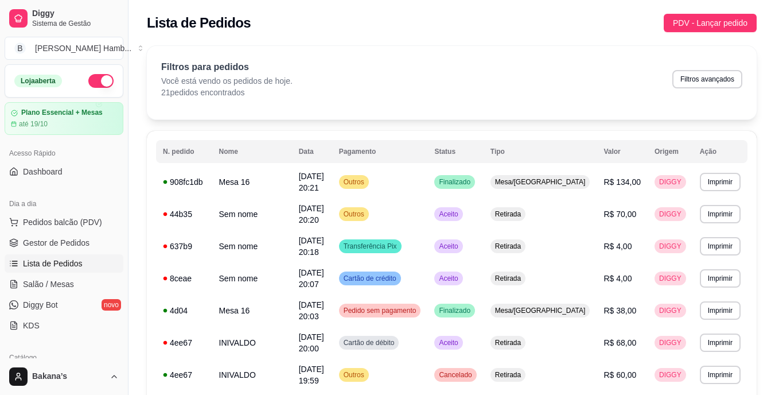
click at [103, 216] on button "Pedidos balcão (PDV)" at bounding box center [64, 222] width 119 height 18
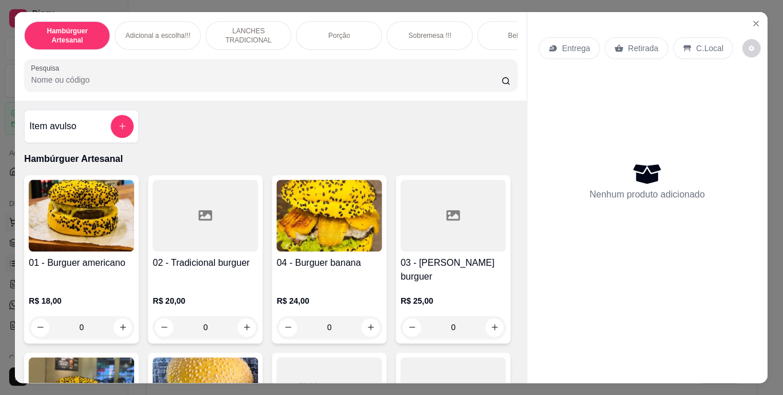
click at [101, 220] on img at bounding box center [82, 216] width 106 height 72
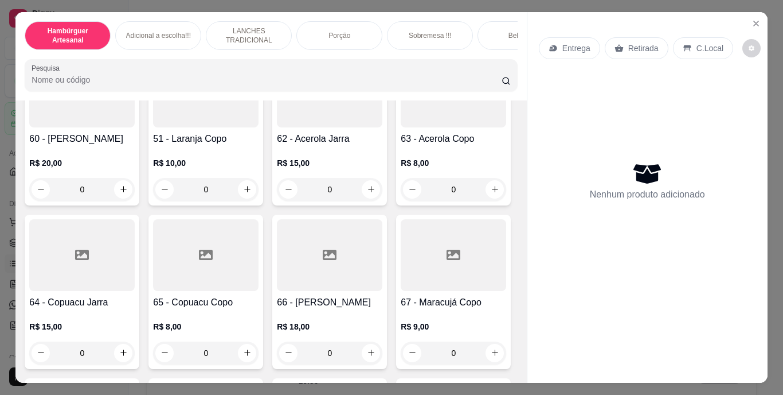
scroll to position [3671, 0]
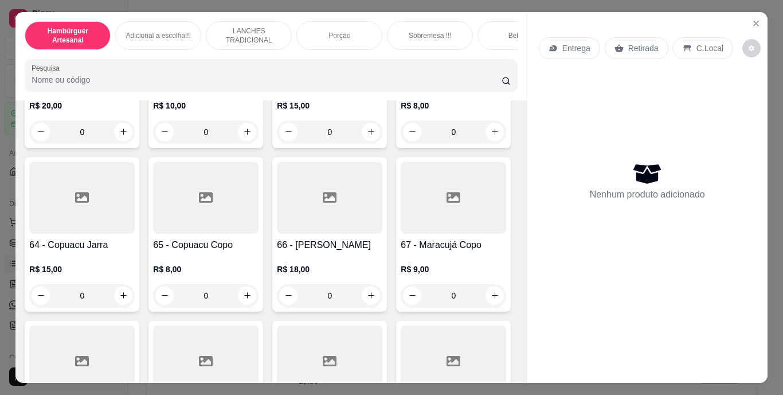
type input "2"
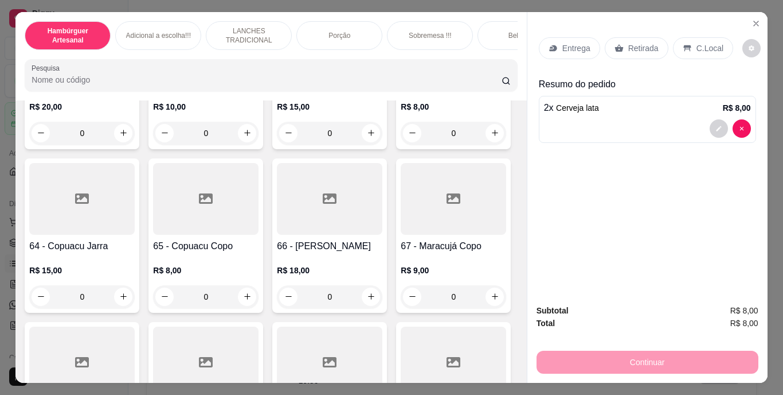
click at [629, 44] on p "Retirada" at bounding box center [644, 47] width 30 height 11
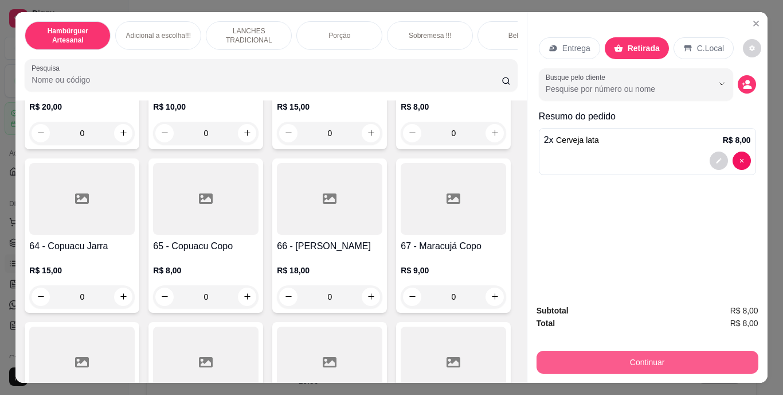
click at [615, 355] on button "Continuar" at bounding box center [648, 361] width 222 height 23
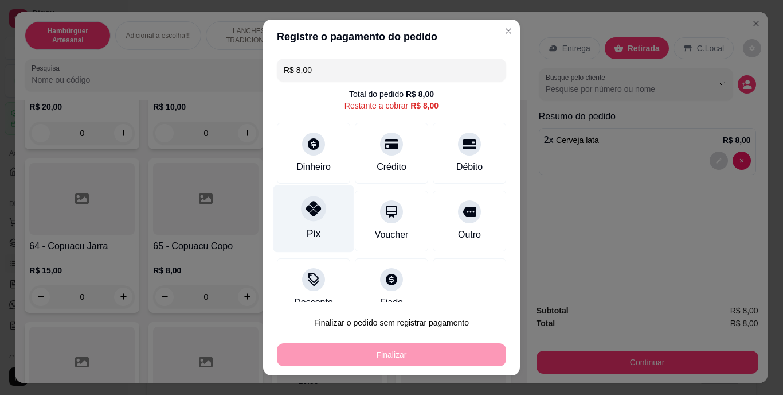
click at [307, 219] on div at bounding box center [313, 208] width 25 height 25
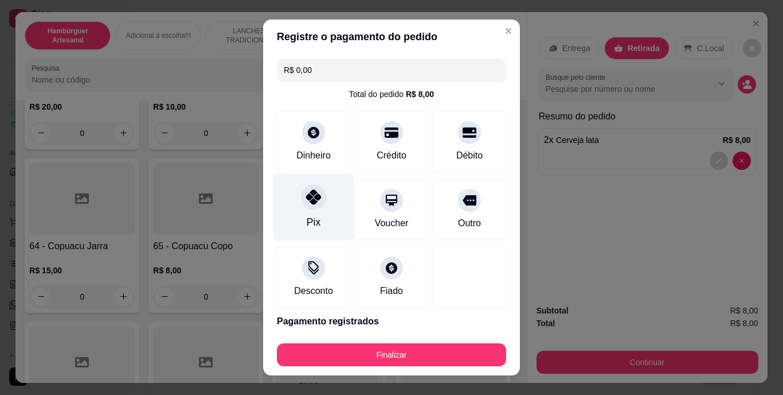
type input "R$ 0,00"
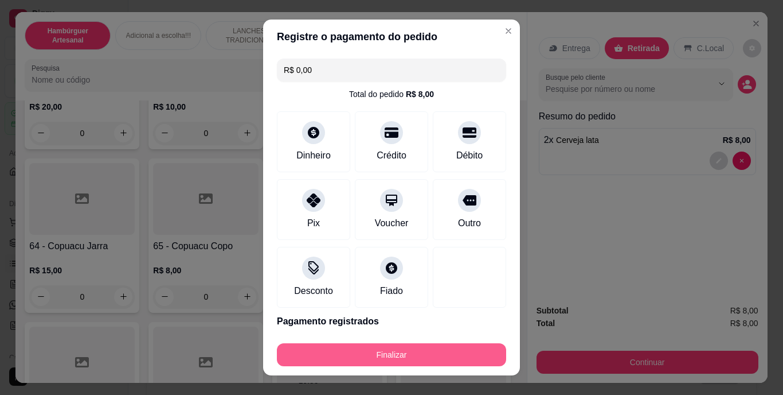
click at [371, 353] on button "Finalizar" at bounding box center [391, 354] width 229 height 23
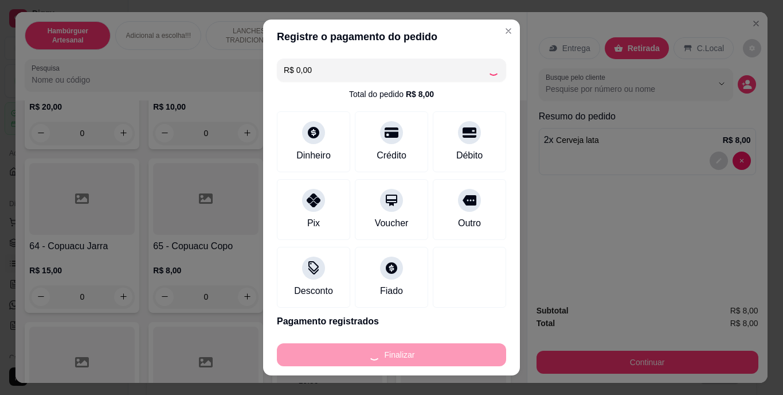
type input "0"
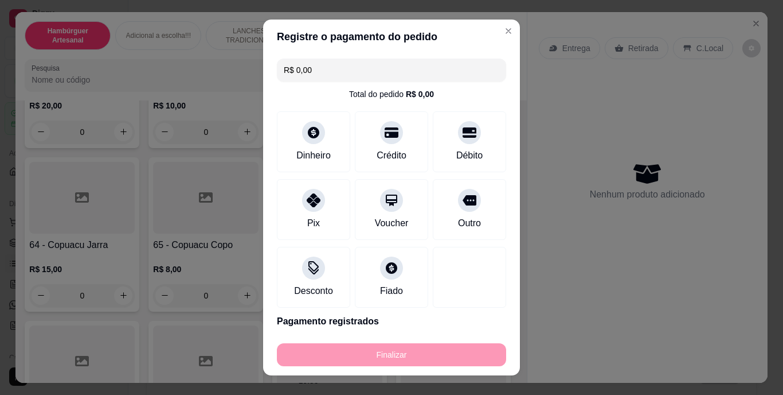
type input "-R$ 8,00"
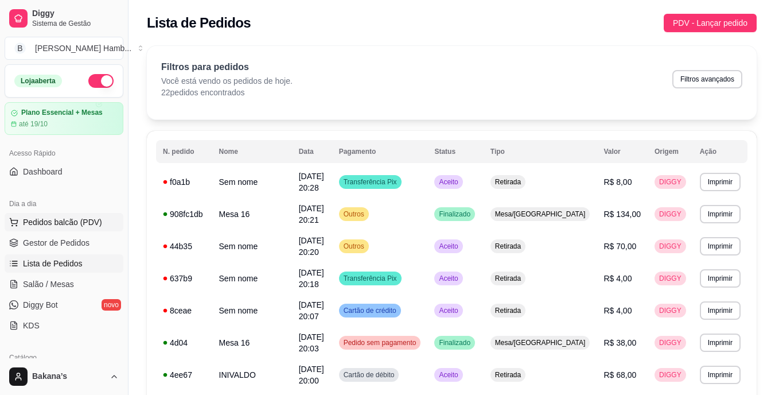
click at [79, 219] on span "Pedidos balcão (PDV)" at bounding box center [62, 221] width 79 height 11
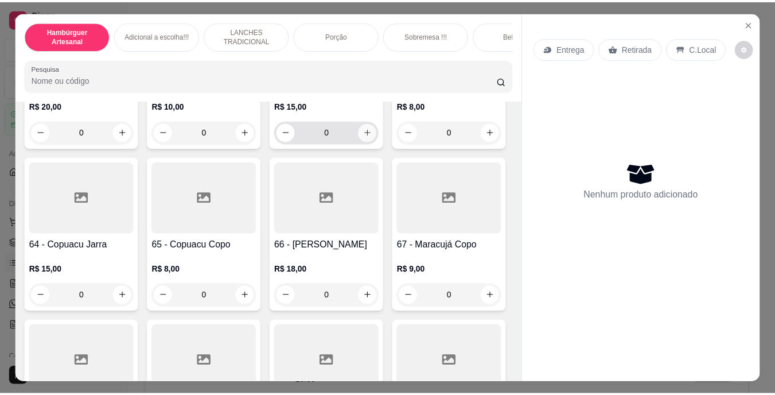
scroll to position [3613, 0]
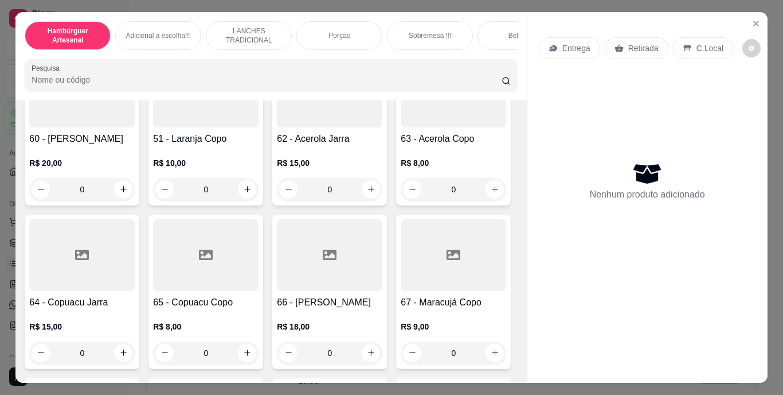
type input "1"
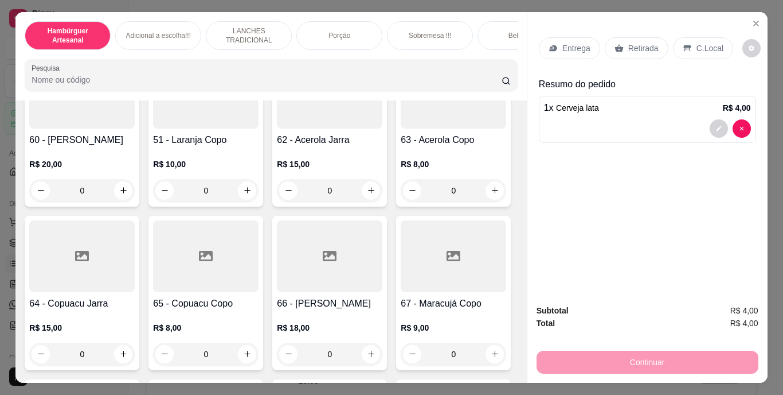
click at [640, 42] on p "Retirada" at bounding box center [644, 47] width 30 height 11
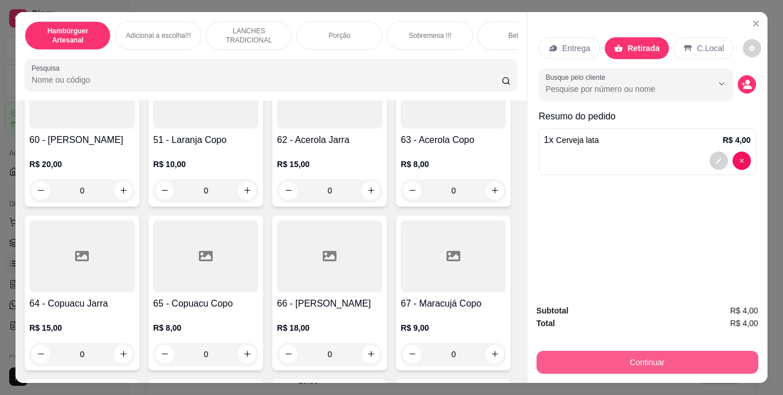
click at [615, 359] on button "Continuar" at bounding box center [648, 361] width 222 height 23
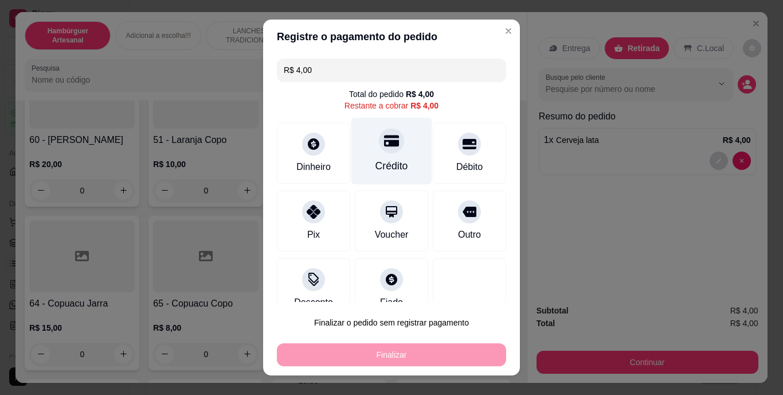
click at [379, 153] on div at bounding box center [391, 140] width 25 height 25
type input "R$ 0,00"
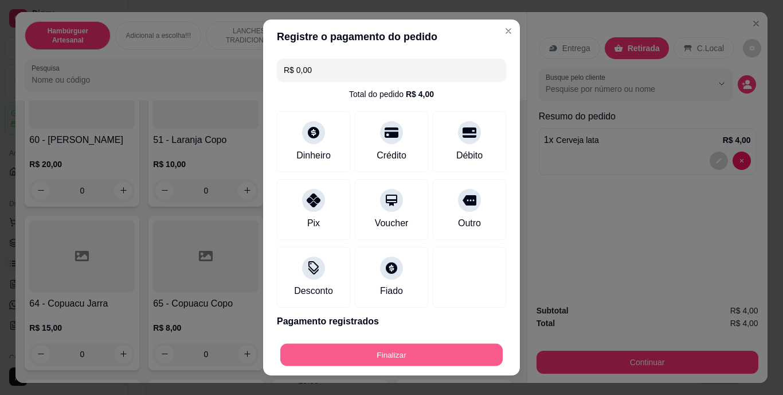
click at [404, 344] on button "Finalizar" at bounding box center [391, 354] width 223 height 22
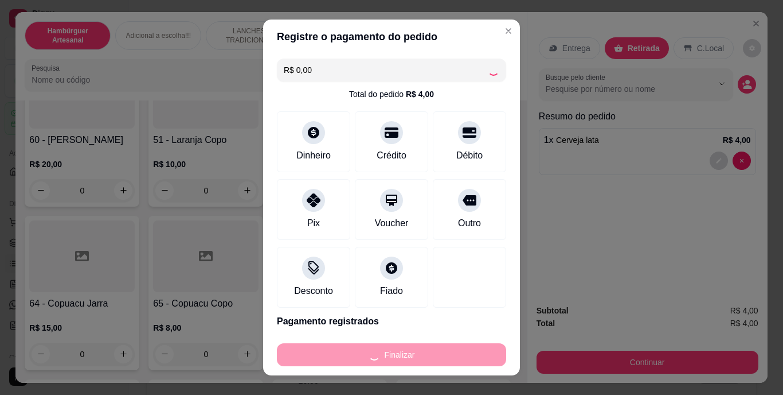
type input "0"
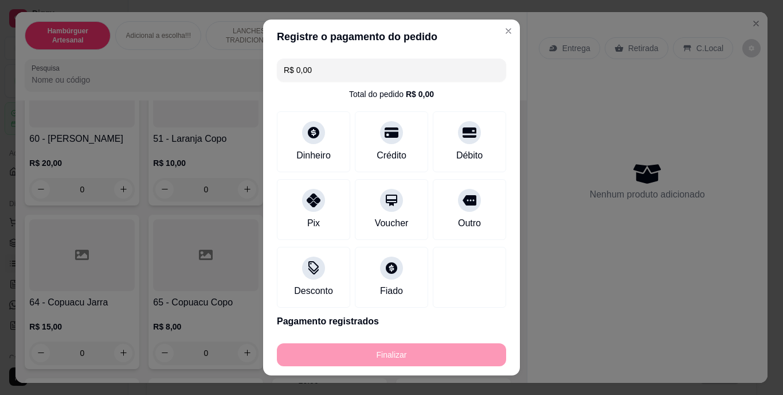
type input "-R$ 4,00"
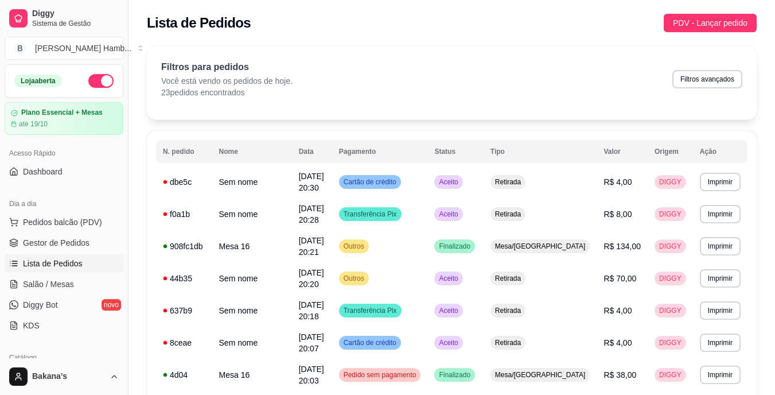
drag, startPoint x: 99, startPoint y: 242, endPoint x: 174, endPoint y: 229, distance: 76.3
click at [100, 242] on link "Gestor de Pedidos" at bounding box center [64, 242] width 119 height 18
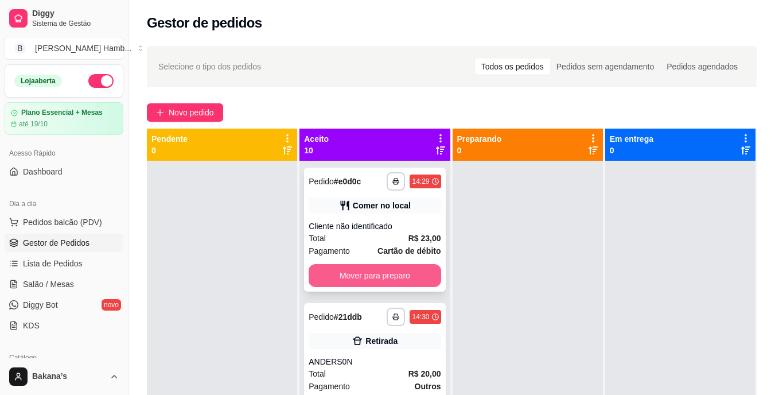
click at [380, 278] on button "Mover para preparo" at bounding box center [375, 275] width 132 height 23
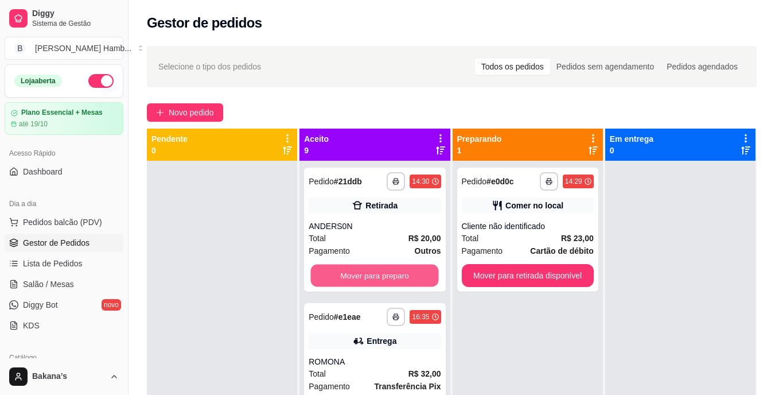
click at [381, 273] on button "Mover para preparo" at bounding box center [375, 275] width 128 height 22
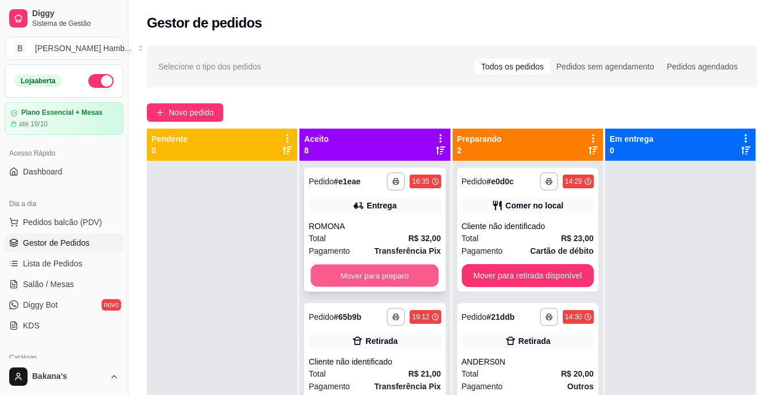
click at [385, 273] on button "Mover para preparo" at bounding box center [375, 275] width 128 height 22
click at [392, 281] on button "Mover para preparo" at bounding box center [375, 275] width 128 height 22
click at [395, 277] on button "Mover para preparo" at bounding box center [375, 275] width 132 height 23
click at [408, 272] on button "Mover para preparo" at bounding box center [375, 275] width 128 height 22
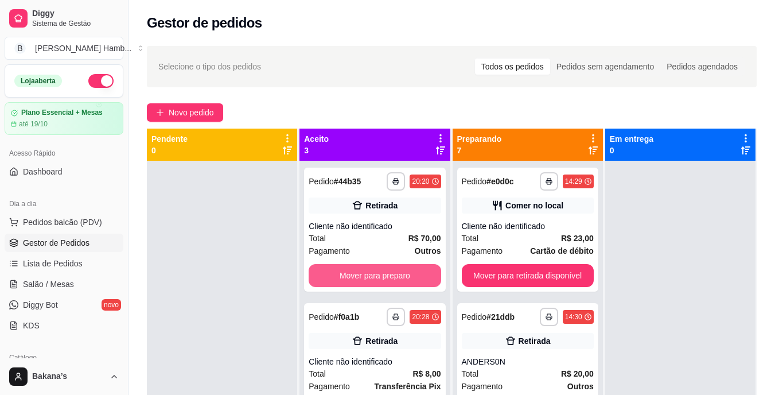
click at [408, 272] on button "Mover para preparo" at bounding box center [375, 275] width 132 height 23
click at [408, 272] on button "Mover para preparo" at bounding box center [375, 275] width 128 height 22
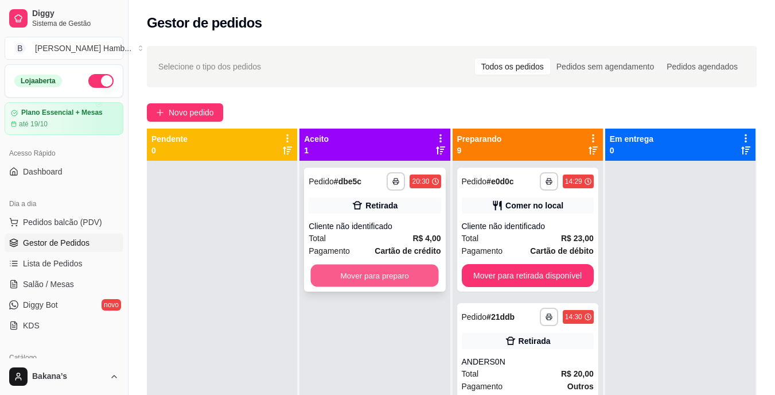
click at [387, 274] on button "Mover para preparo" at bounding box center [375, 275] width 128 height 22
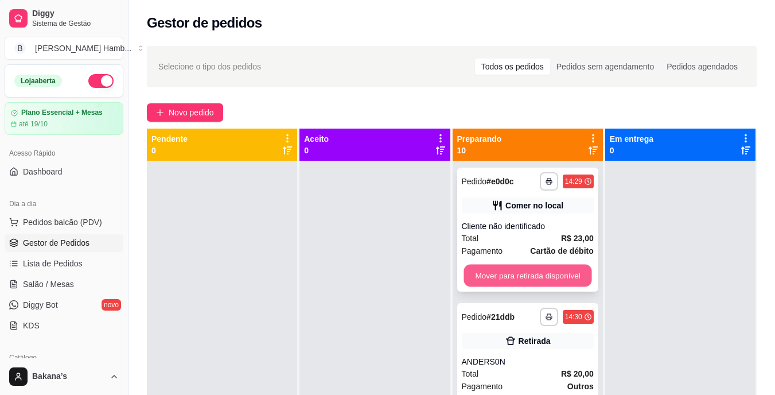
click at [483, 272] on button "Mover para retirada disponível" at bounding box center [527, 275] width 128 height 22
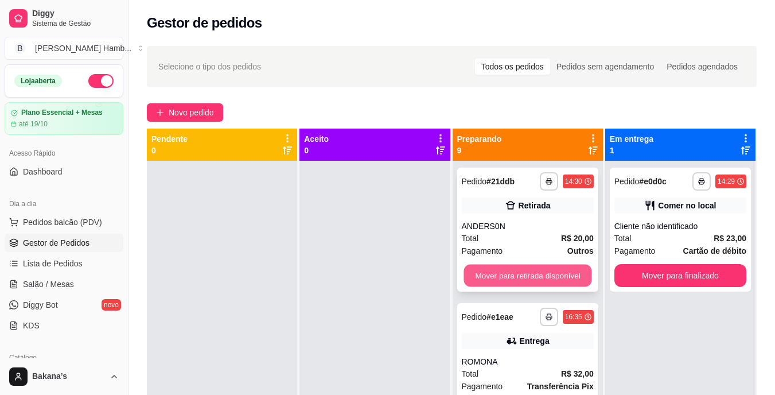
click at [494, 270] on button "Mover para retirada disponível" at bounding box center [527, 275] width 128 height 22
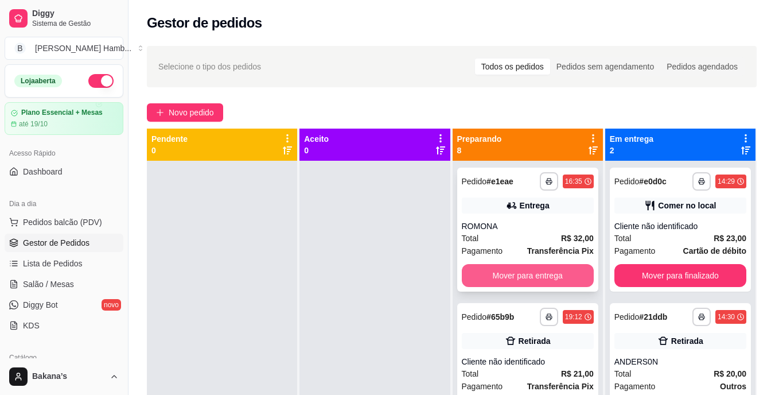
click at [511, 277] on button "Mover para entrega" at bounding box center [528, 275] width 132 height 23
click at [514, 275] on button "Mover para retirada disponível" at bounding box center [528, 275] width 132 height 23
click at [517, 274] on button "Mover para retirada disponível" at bounding box center [528, 275] width 132 height 23
click at [517, 271] on button "Mover para retirada disponível" at bounding box center [527, 275] width 128 height 22
click at [517, 270] on button "Mover para retirada disponível" at bounding box center [527, 275] width 128 height 22
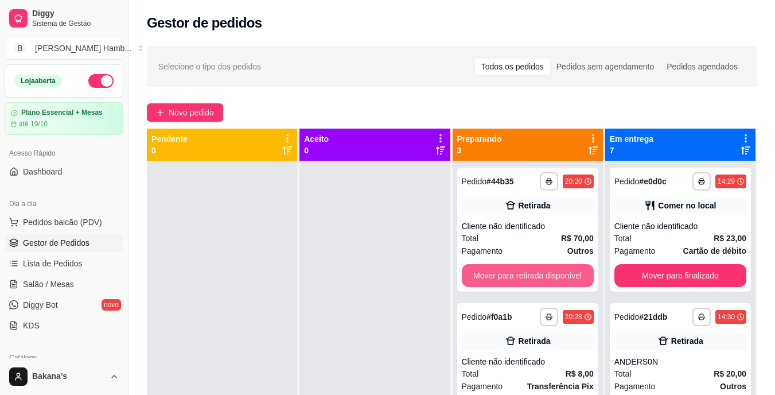
click at [517, 270] on button "Mover para retirada disponível" at bounding box center [528, 275] width 132 height 23
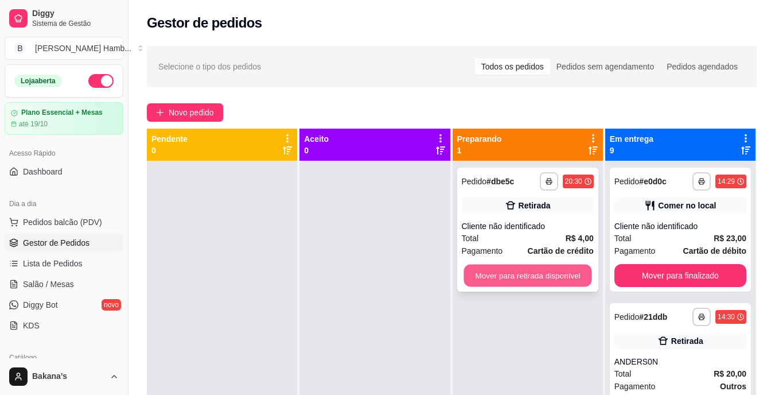
click at [523, 273] on button "Mover para retirada disponível" at bounding box center [527, 275] width 128 height 22
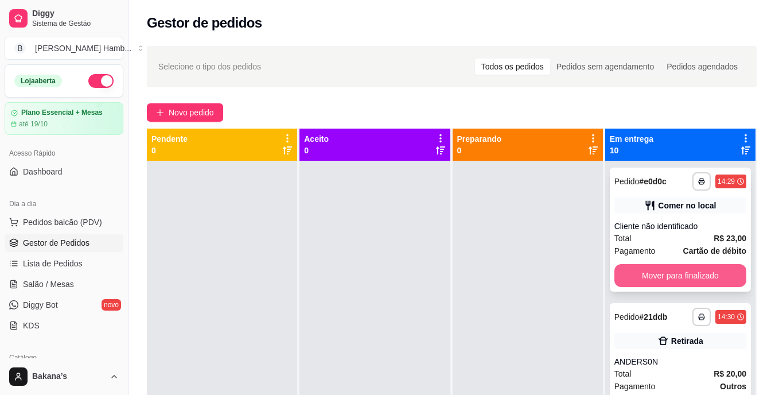
click at [651, 274] on button "Mover para finalizado" at bounding box center [680, 275] width 132 height 23
click at [653, 274] on button "Mover para finalizado" at bounding box center [680, 275] width 132 height 23
click at [654, 272] on button "Mover para finalizado" at bounding box center [680, 275] width 128 height 22
click at [654, 272] on button "Mover para finalizado" at bounding box center [680, 275] width 132 height 23
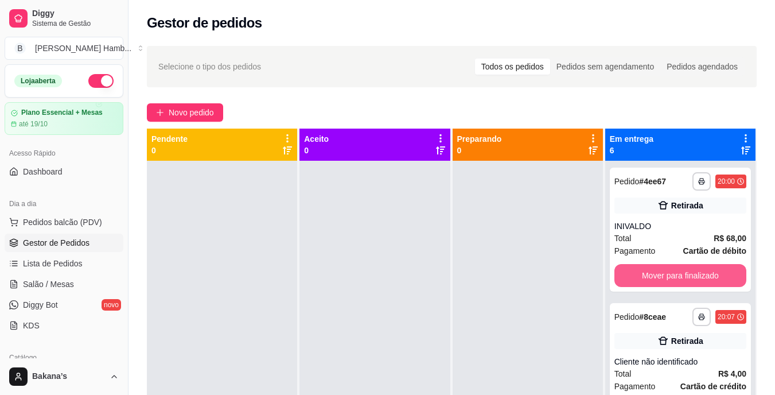
click at [654, 272] on button "Mover para finalizado" at bounding box center [680, 275] width 132 height 23
click at [654, 272] on button "Mover para finalizado" at bounding box center [680, 275] width 128 height 22
click at [652, 269] on button "Mover para finalizado" at bounding box center [680, 275] width 128 height 22
click at [657, 271] on button "Mover para finalizado" at bounding box center [680, 275] width 128 height 22
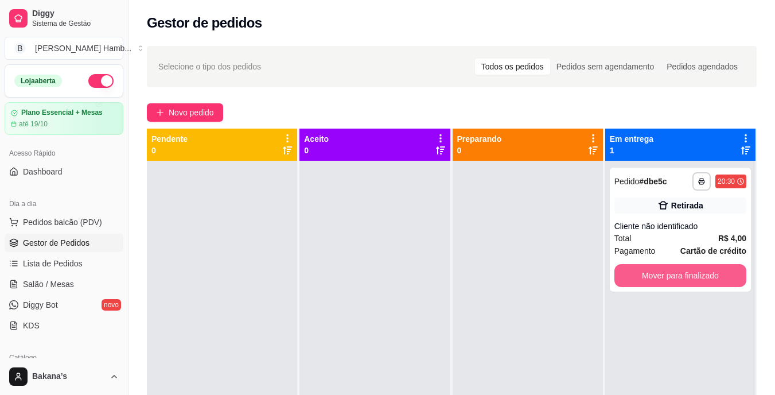
click at [657, 271] on button "Mover para finalizado" at bounding box center [680, 275] width 132 height 23
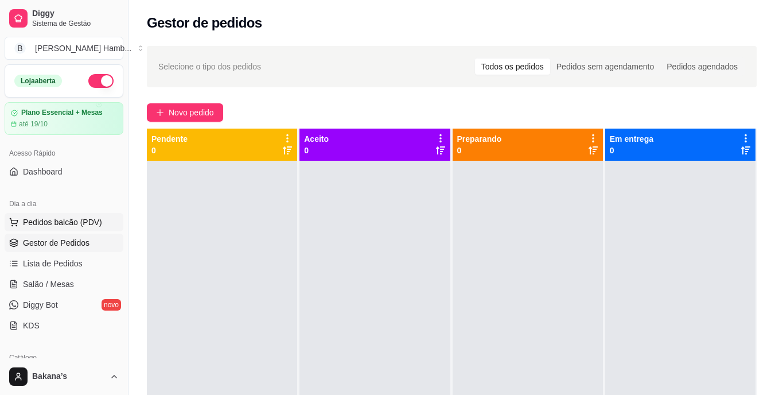
click at [87, 219] on span "Pedidos balcão (PDV)" at bounding box center [62, 221] width 79 height 11
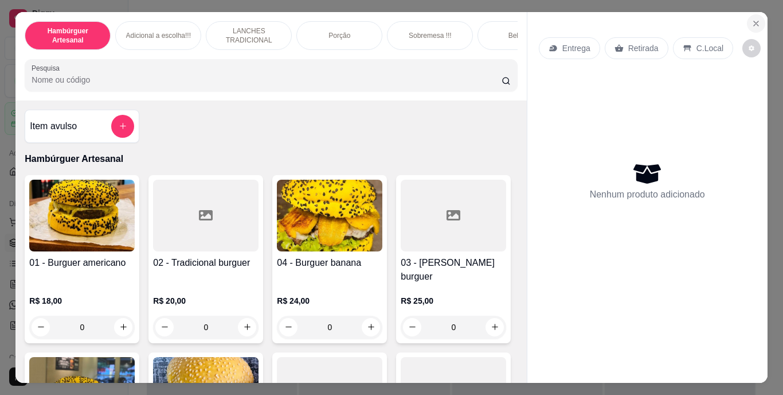
click at [754, 21] on icon "Close" at bounding box center [756, 23] width 5 height 5
